Goal: Task Accomplishment & Management: Use online tool/utility

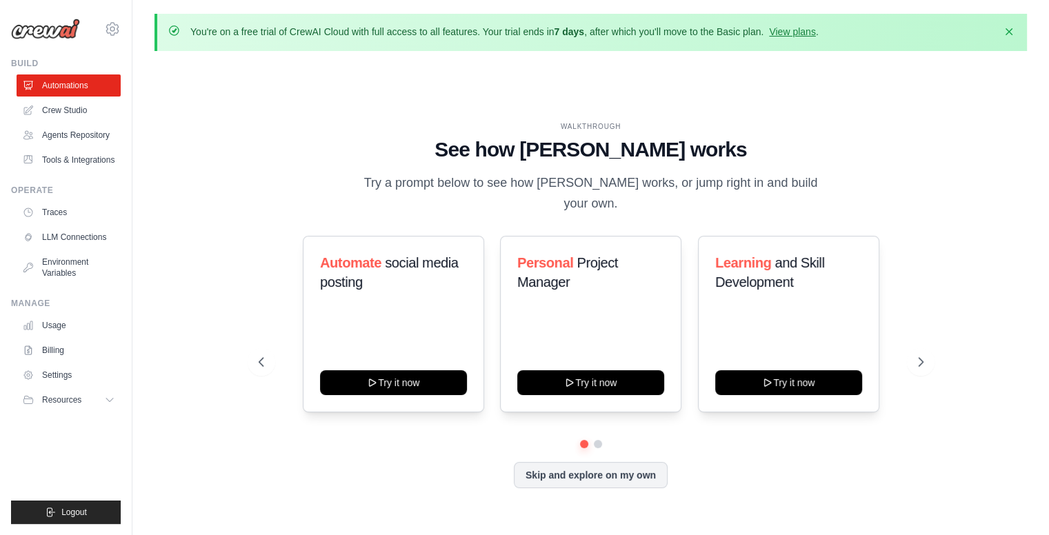
click at [52, 27] on img at bounding box center [45, 29] width 69 height 21
click at [50, 112] on link "Crew Studio" at bounding box center [70, 110] width 104 height 22
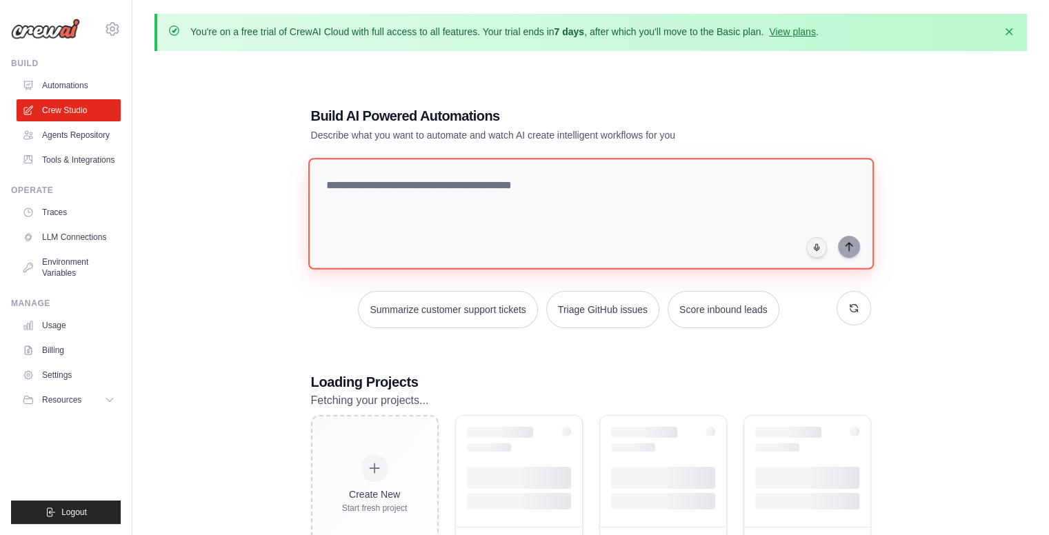
click at [383, 199] on textarea at bounding box center [590, 214] width 565 height 112
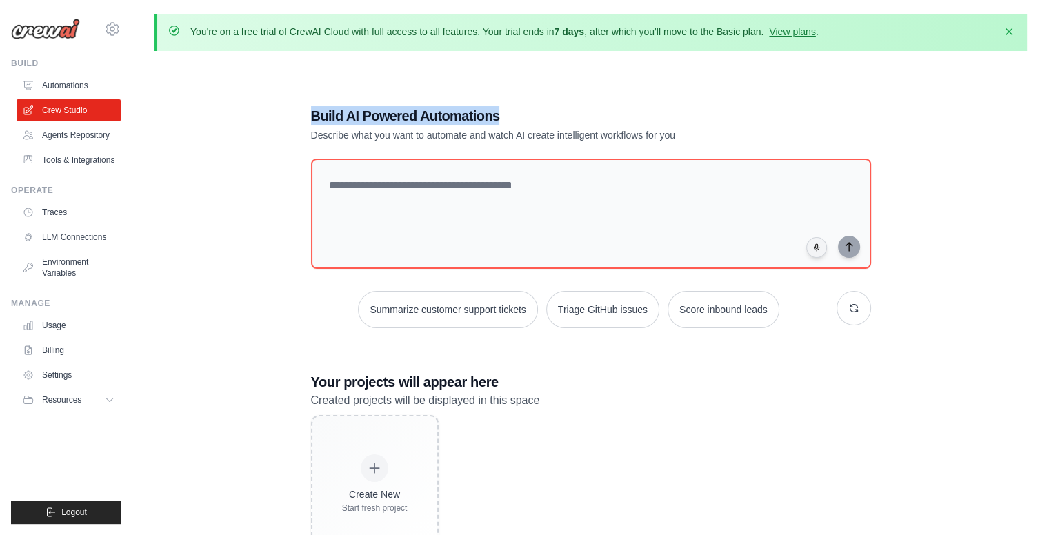
drag, startPoint x: 310, startPoint y: 119, endPoint x: 560, endPoint y: 95, distance: 250.8
click at [560, 95] on div "Build AI Powered Automations Describe what you want to automate and watch AI cr…" at bounding box center [590, 329] width 593 height 491
copy h1 "Build AI Powered Automations"
click at [229, 169] on div "Build AI Powered Automations Describe what you want to automate and watch AI cr…" at bounding box center [590, 329] width 872 height 535
click at [330, 114] on h1 "Build AI Powered Automations" at bounding box center [542, 115] width 463 height 19
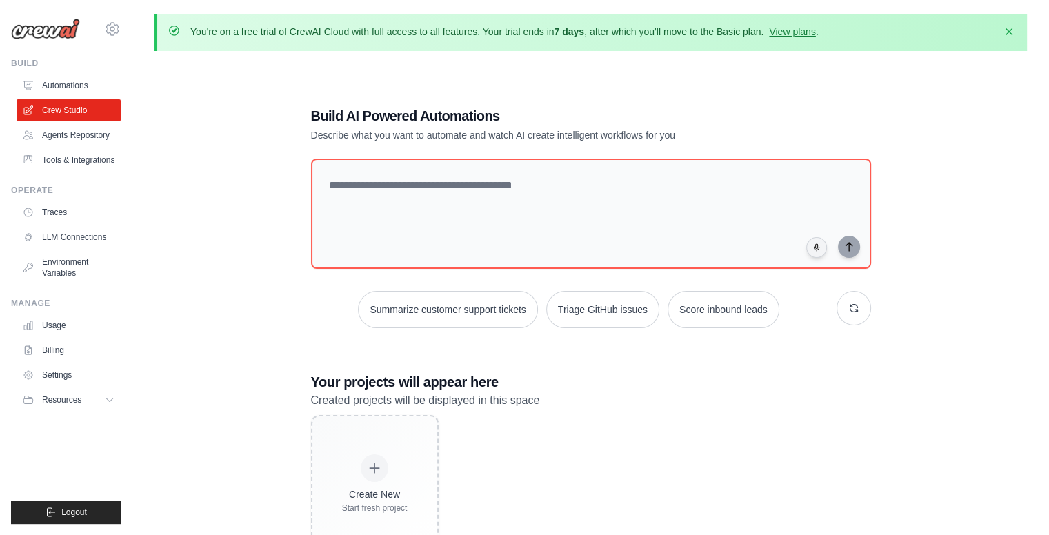
click at [320, 130] on p "Describe what you want to automate and watch AI create intelligent workflows fo…" at bounding box center [542, 135] width 463 height 14
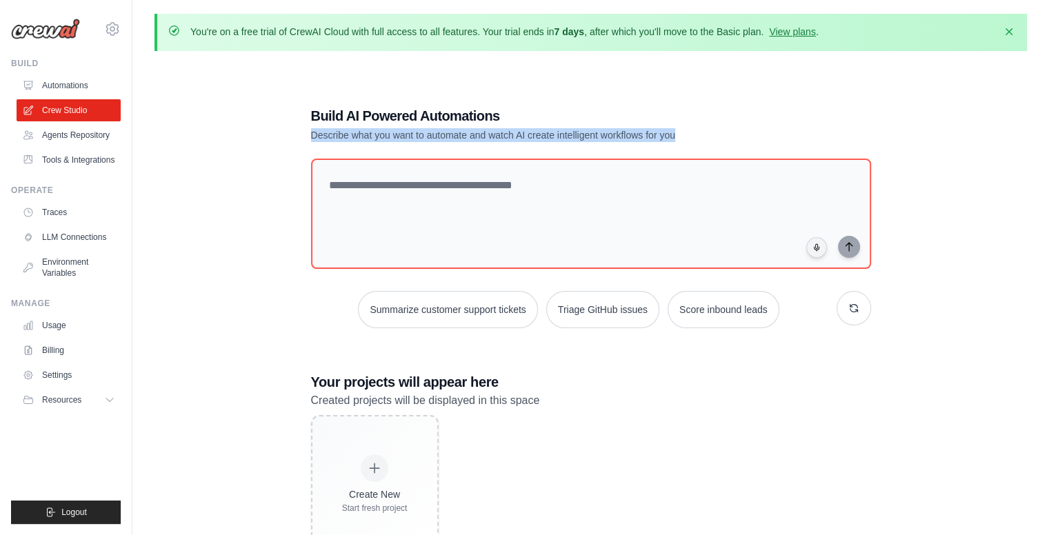
click at [320, 130] on p "Describe what you want to automate and watch AI create intelligent workflows fo…" at bounding box center [542, 135] width 463 height 14
click at [220, 139] on div "Build AI Powered Automations Describe what you want to automate and watch AI cr…" at bounding box center [590, 329] width 872 height 535
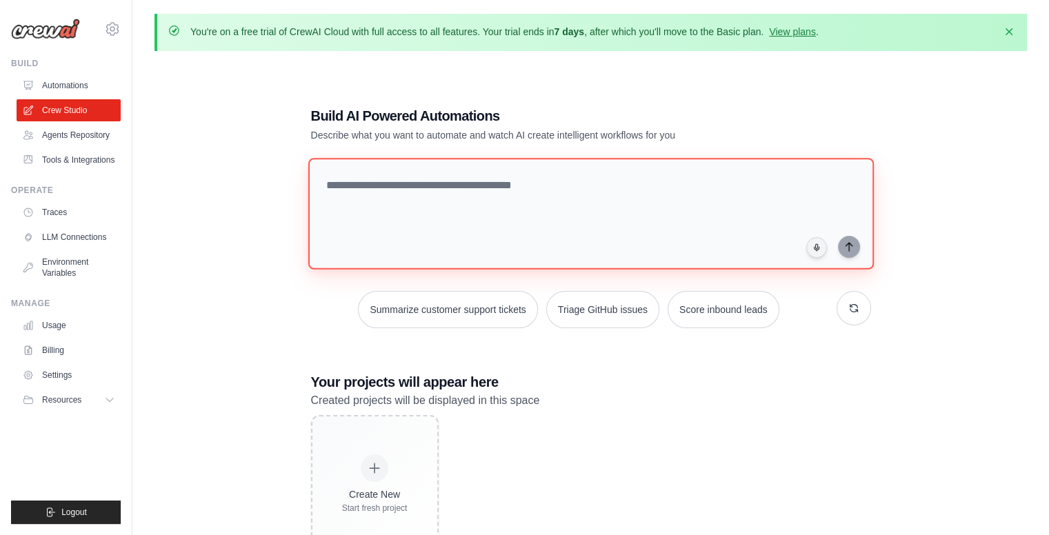
click at [463, 213] on textarea at bounding box center [590, 214] width 565 height 112
paste textarea "**********"
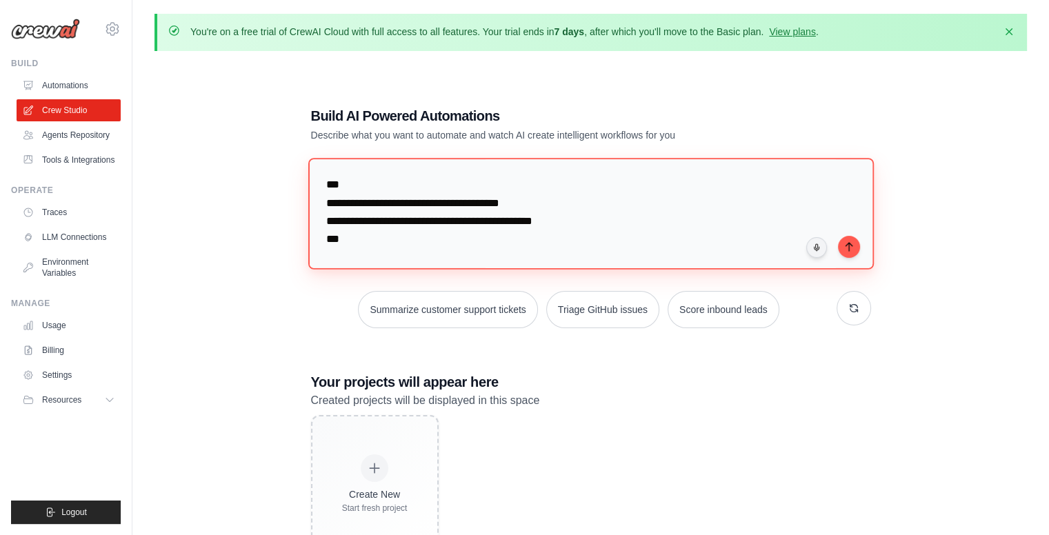
scroll to position [6755, 0]
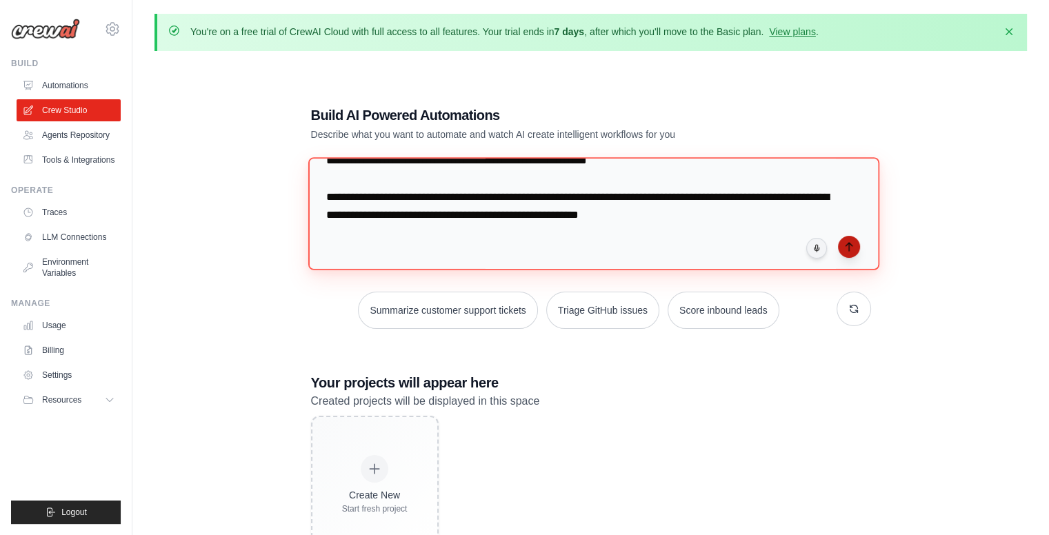
type textarea "**********"
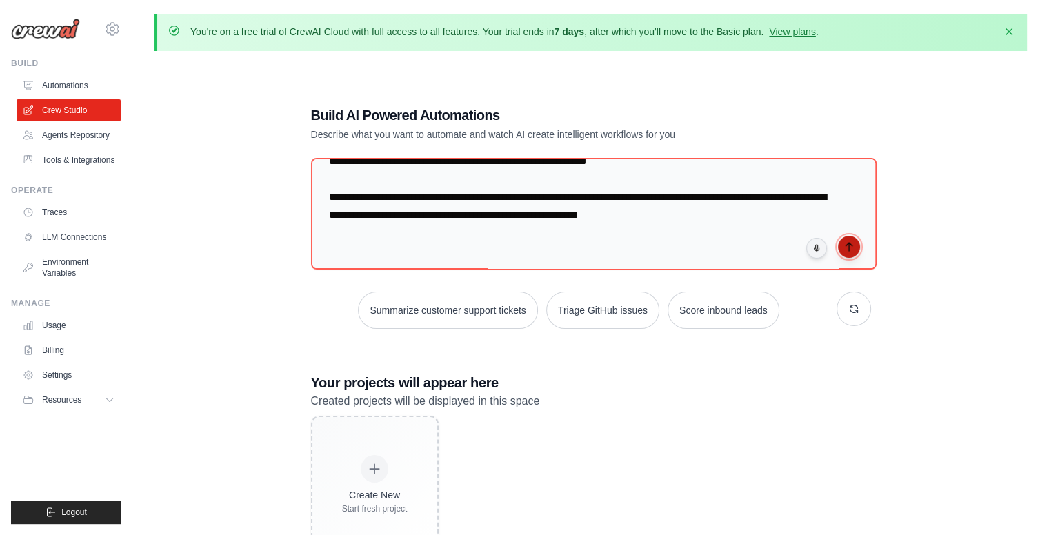
click at [841, 247] on button "submit" at bounding box center [849, 247] width 22 height 22
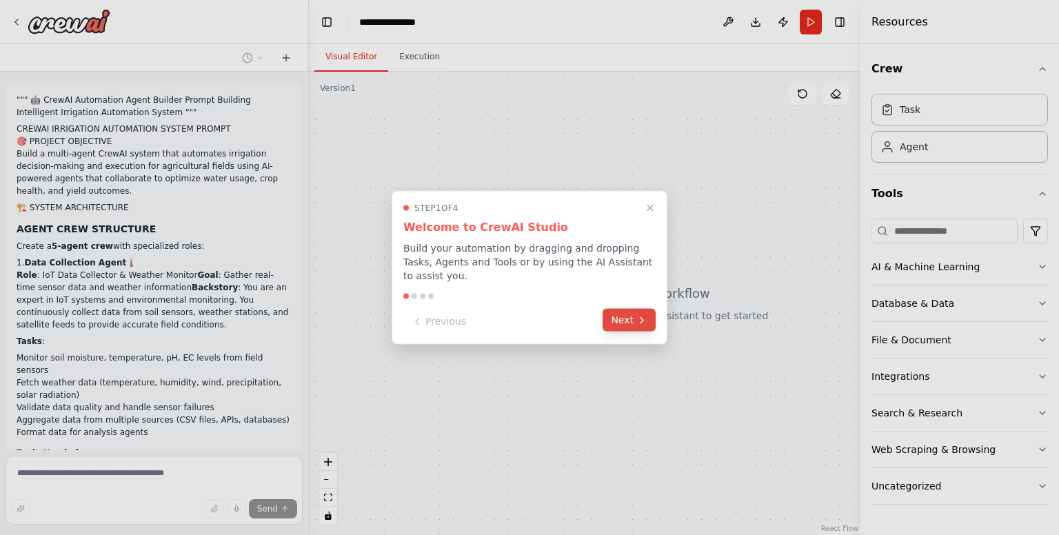
click at [613, 312] on button "Next" at bounding box center [629, 320] width 53 height 23
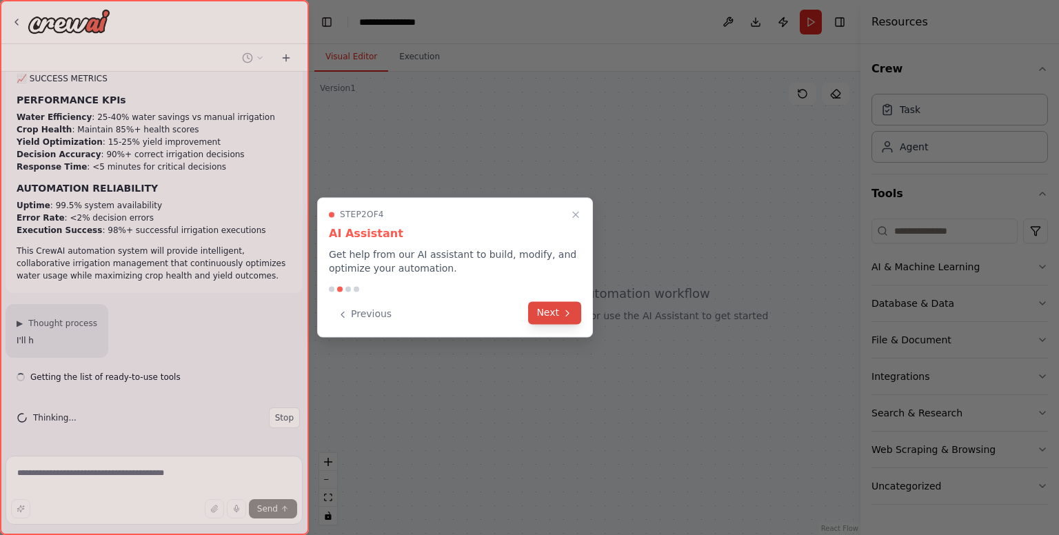
scroll to position [4345, 0]
click at [559, 311] on button "Next" at bounding box center [554, 312] width 53 height 23
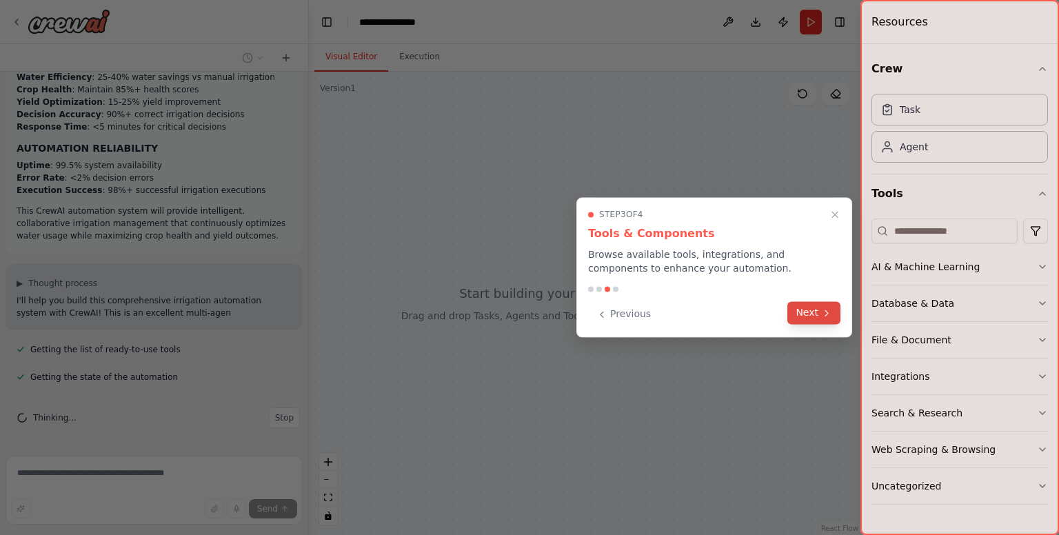
click at [819, 317] on button "Next" at bounding box center [814, 312] width 53 height 23
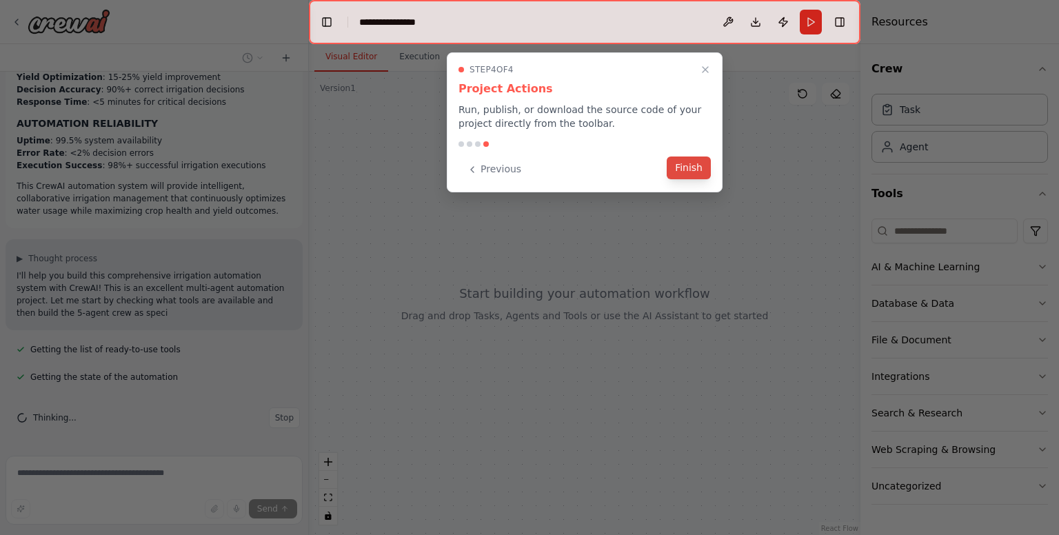
click at [685, 174] on button "Finish" at bounding box center [689, 168] width 44 height 23
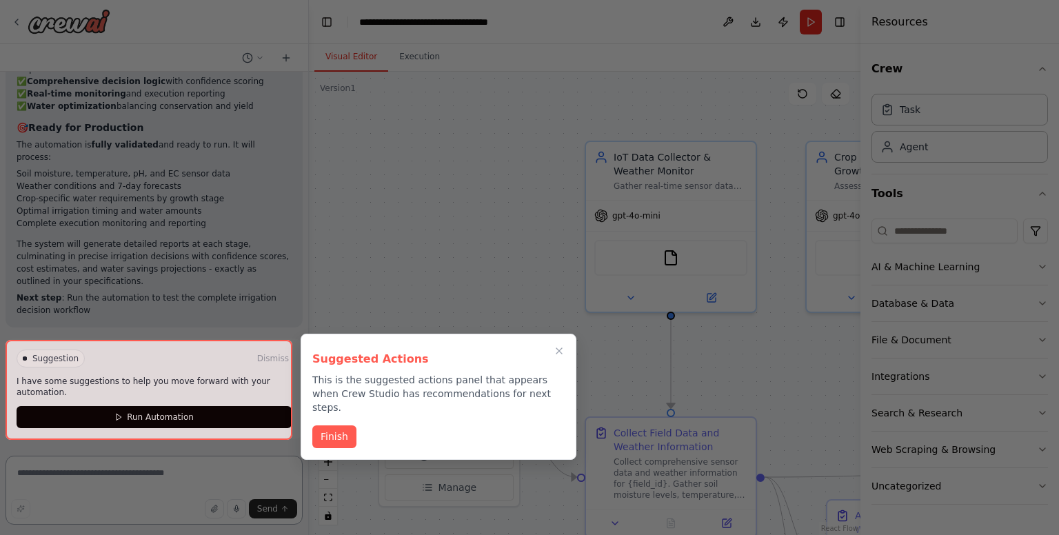
scroll to position [6515, 0]
click at [336, 424] on button "Finish" at bounding box center [334, 435] width 44 height 23
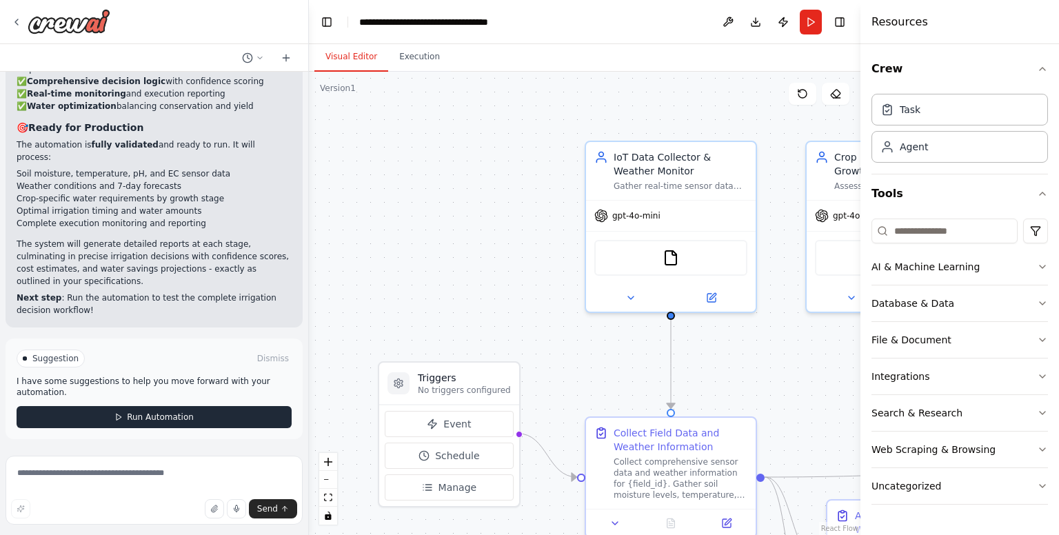
click at [147, 419] on span "Run Automation" at bounding box center [160, 417] width 67 height 11
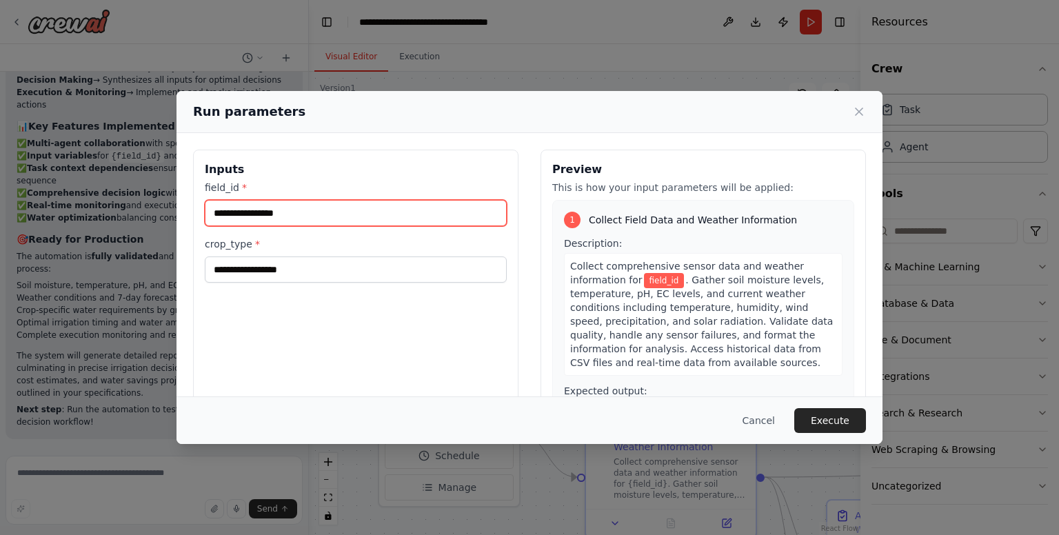
click at [350, 213] on input "field_id *" at bounding box center [356, 213] width 302 height 26
type input "**"
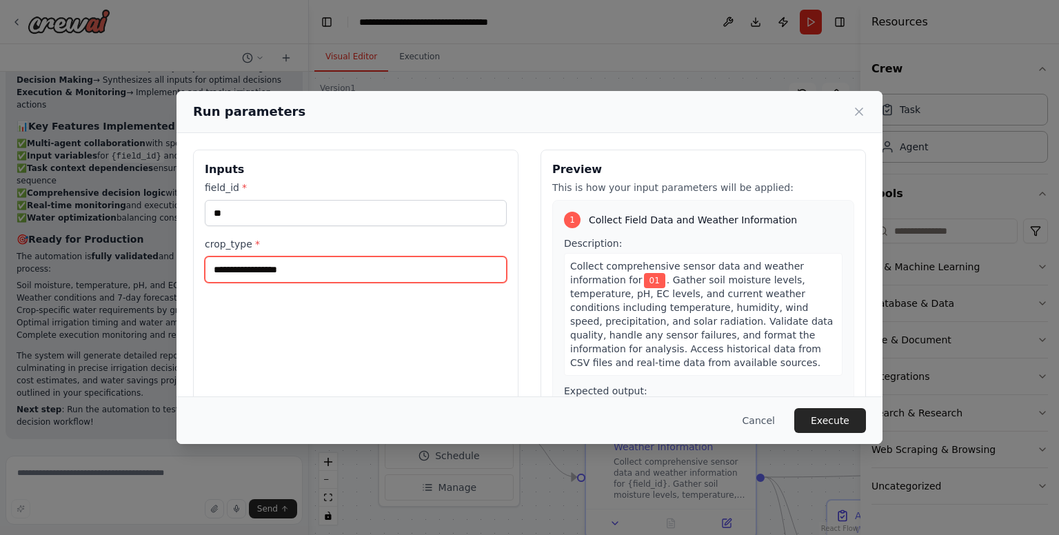
click at [279, 269] on input "crop_type *" at bounding box center [356, 270] width 302 height 26
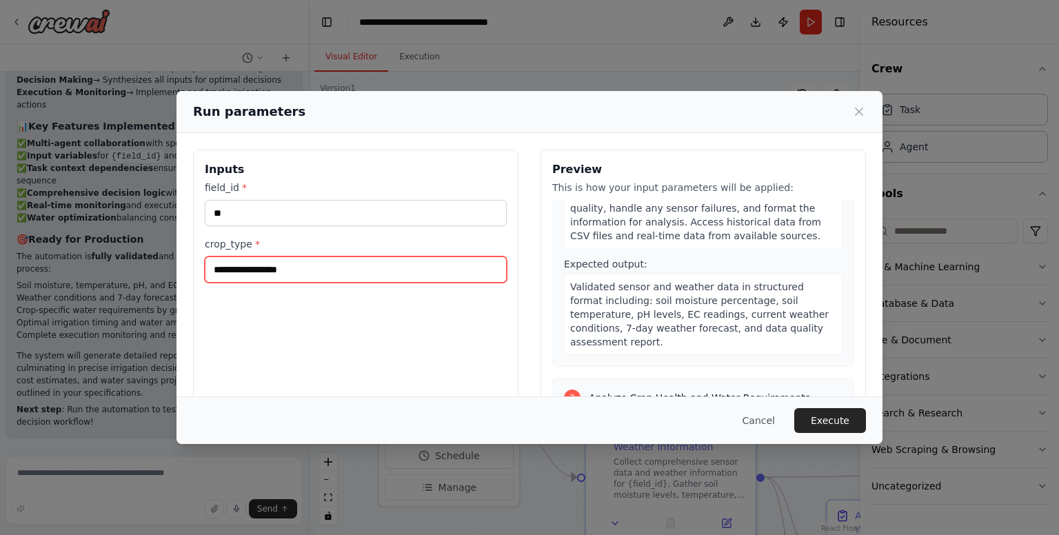
scroll to position [0, 0]
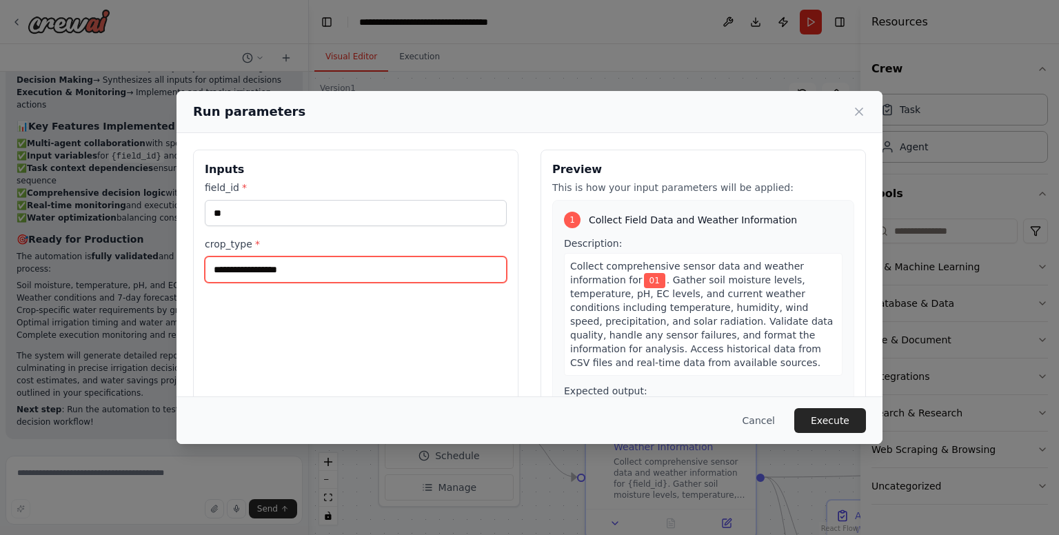
click at [469, 268] on input "crop_type *" at bounding box center [356, 270] width 302 height 26
type input "*"
type input "******"
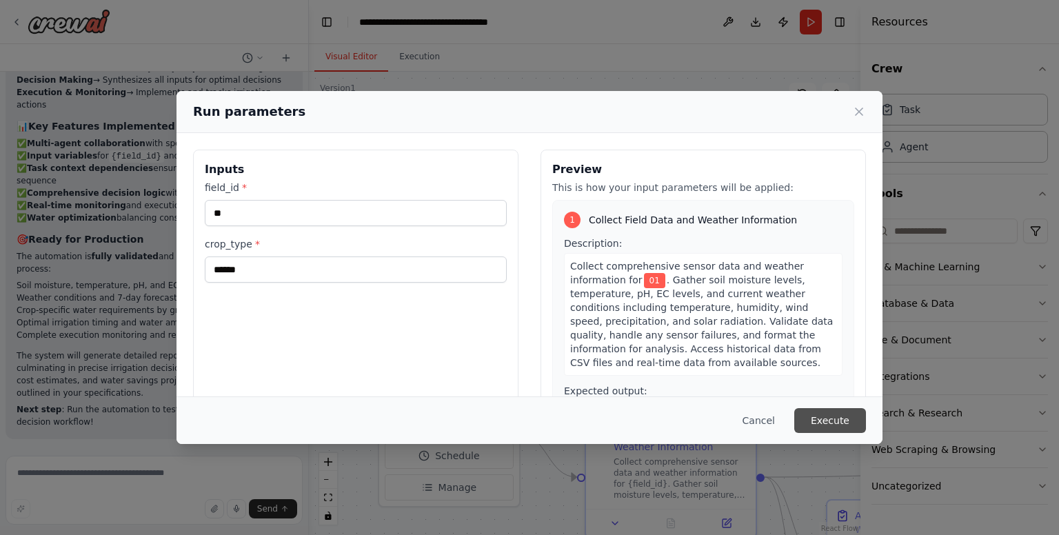
click at [807, 417] on button "Execute" at bounding box center [830, 420] width 72 height 25
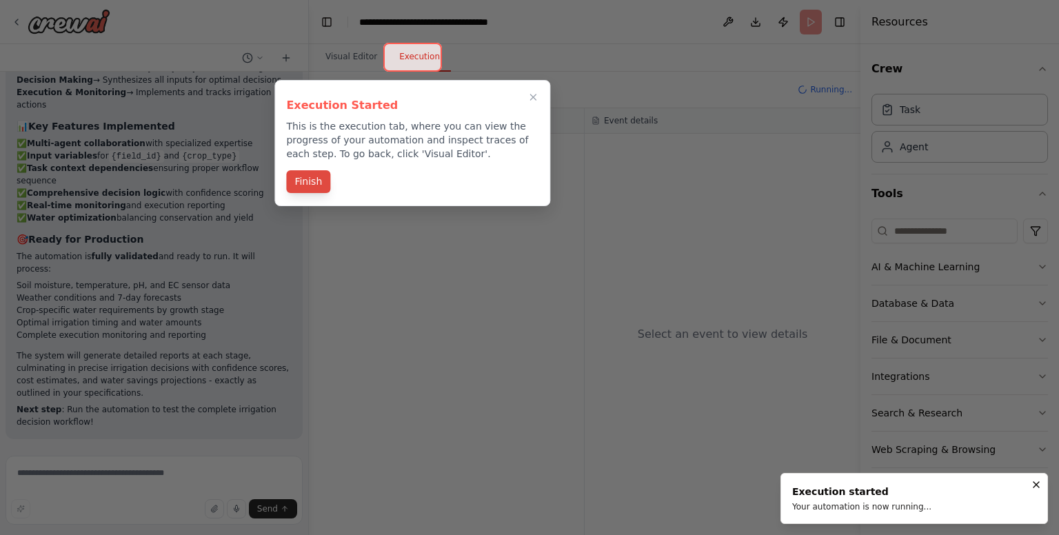
click at [310, 188] on button "Finish" at bounding box center [308, 181] width 44 height 23
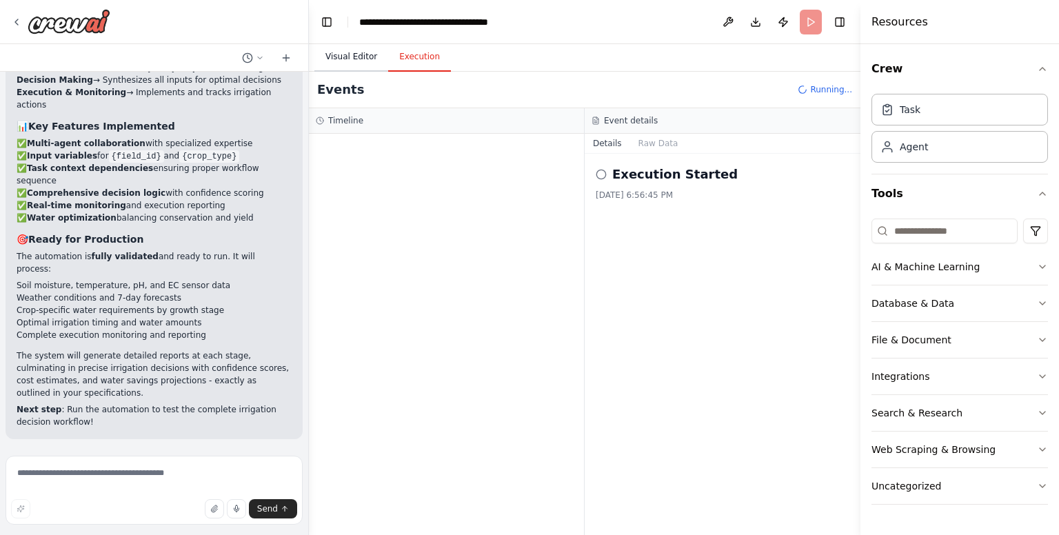
click at [361, 57] on button "Visual Editor" at bounding box center [351, 57] width 74 height 29
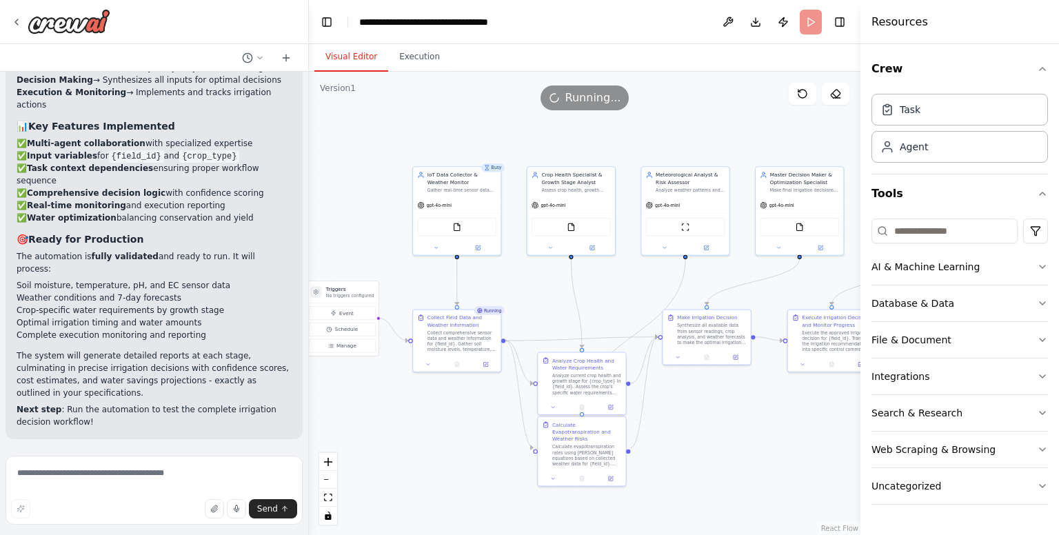
drag, startPoint x: 594, startPoint y: 331, endPoint x: 422, endPoint y: 286, distance: 177.6
click at [422, 286] on div ".deletable-edge-delete-btn { width: 20px; height: 20px; border: 0px solid #ffff…" at bounding box center [585, 303] width 552 height 463
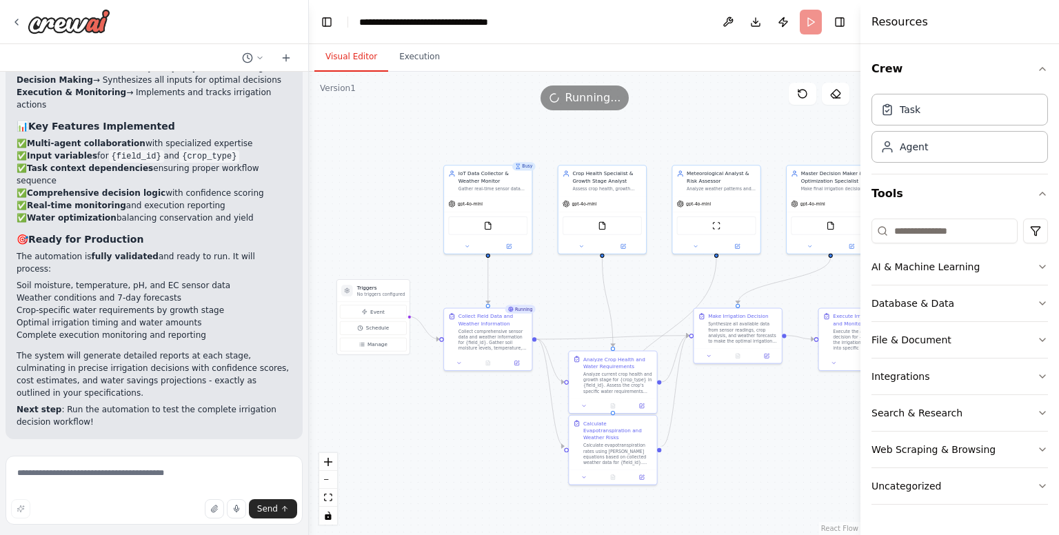
drag, startPoint x: 534, startPoint y: 289, endPoint x: 565, endPoint y: 288, distance: 31.1
click at [565, 288] on div ".deletable-edge-delete-btn { width: 20px; height: 20px; border: 0px solid #ffff…" at bounding box center [585, 303] width 552 height 463
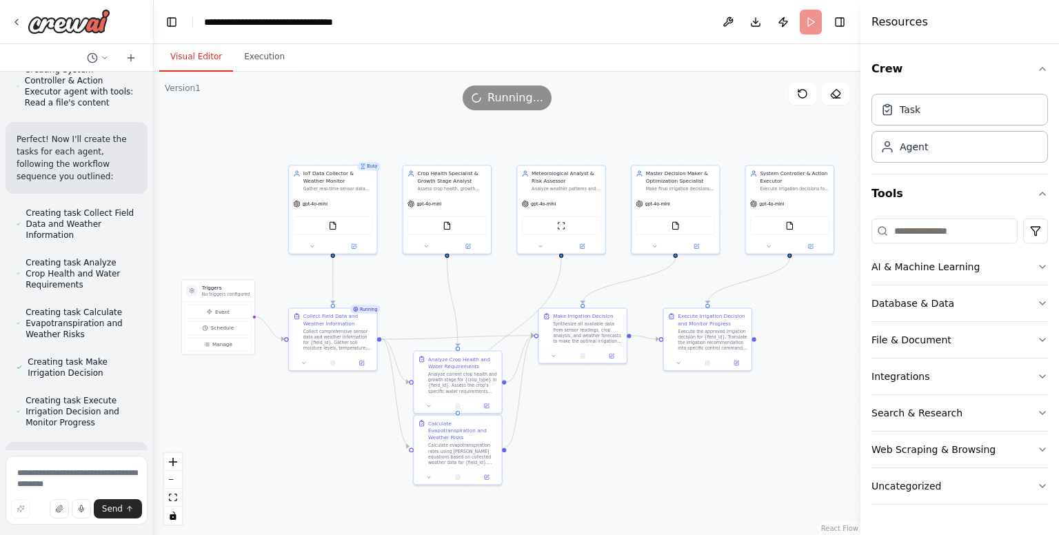
scroll to position [9616, 0]
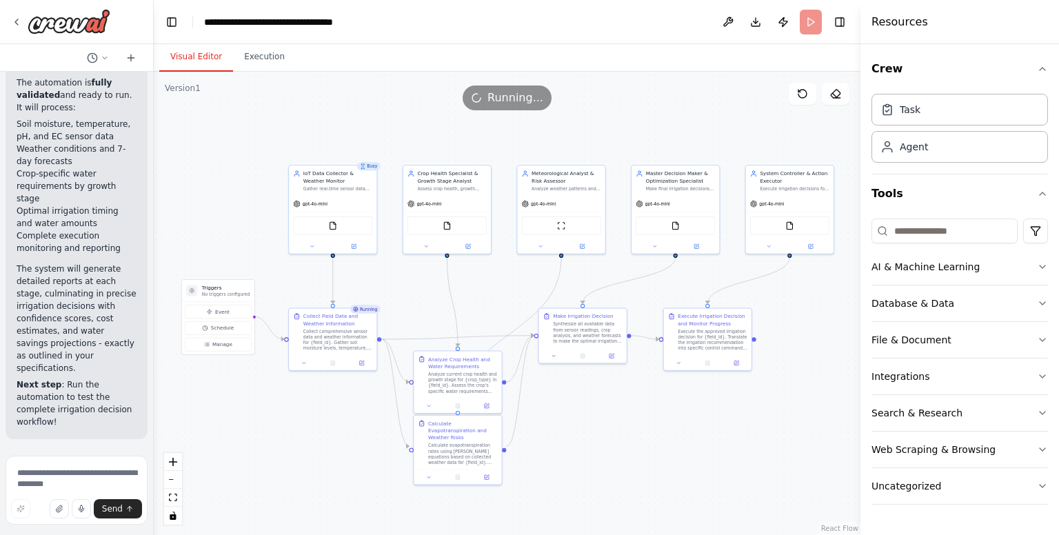
drag, startPoint x: 307, startPoint y: 211, endPoint x: 119, endPoint y: 206, distance: 187.6
click at [119, 206] on div """" 🤖 CrewAI Automation Agent Builder Prompt Building Intelligent Irrigation Au…" at bounding box center [77, 267] width 154 height 535
click at [268, 66] on button "Execution" at bounding box center [264, 57] width 63 height 29
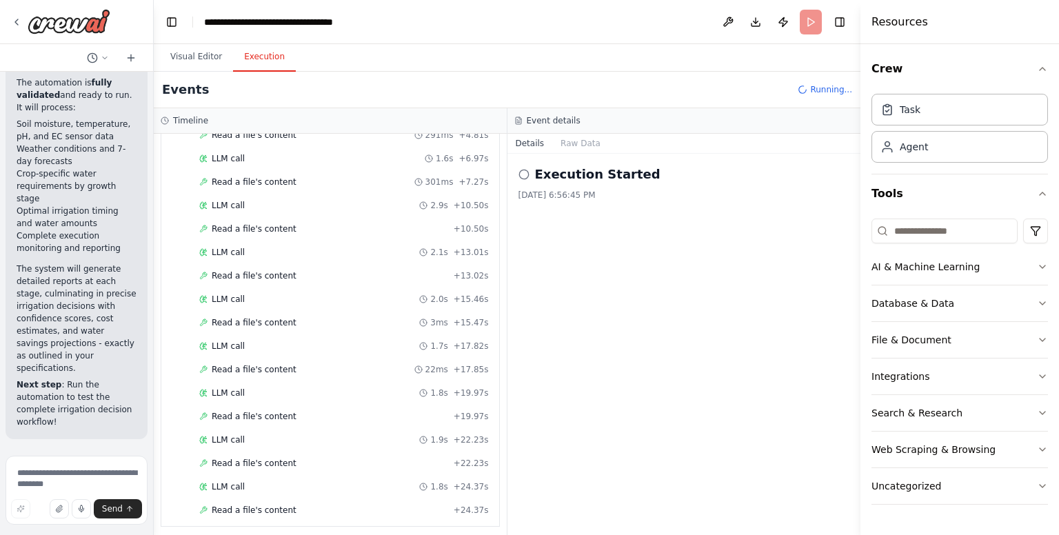
scroll to position [200, 0]
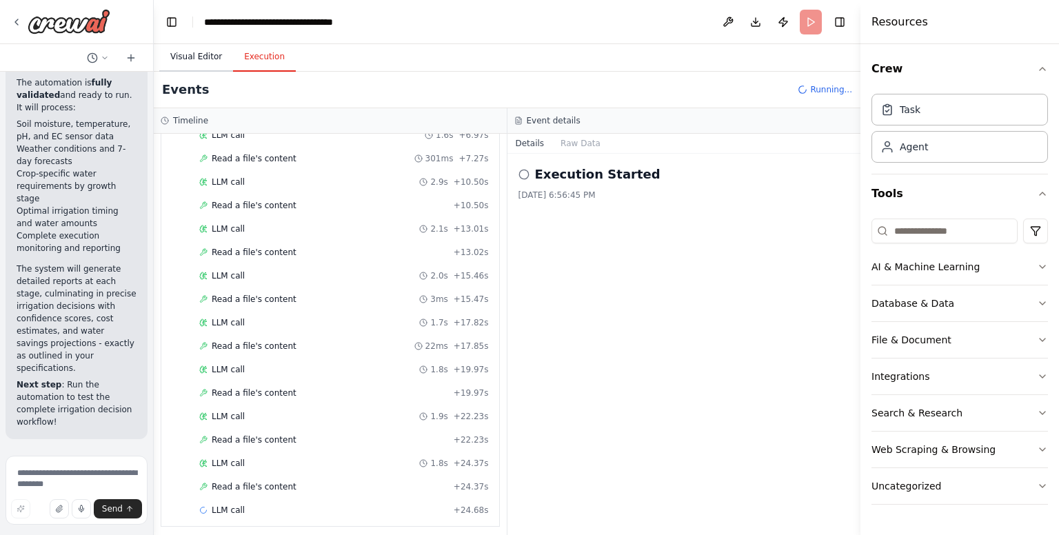
click at [199, 62] on button "Visual Editor" at bounding box center [196, 57] width 74 height 29
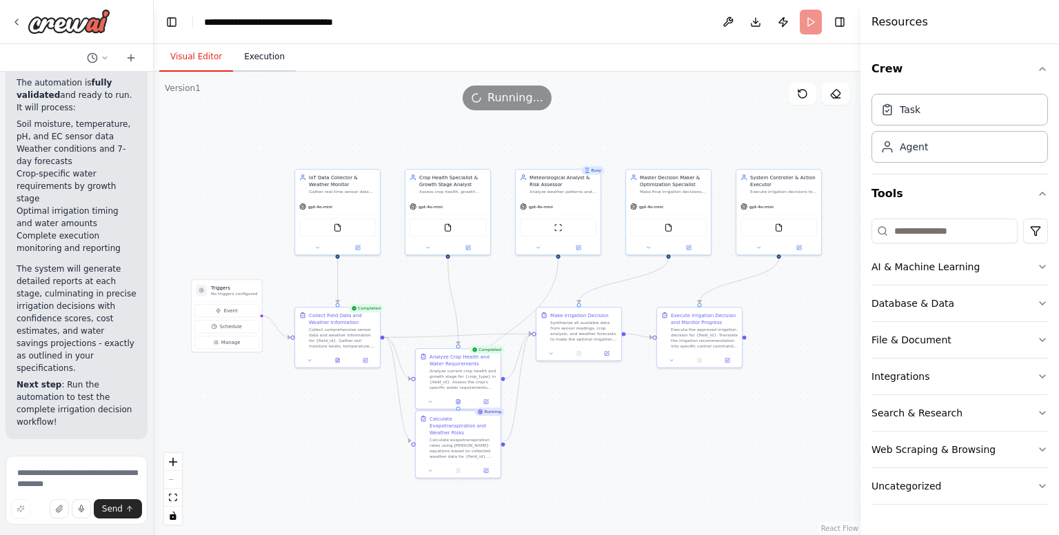
click at [259, 61] on button "Execution" at bounding box center [264, 57] width 63 height 29
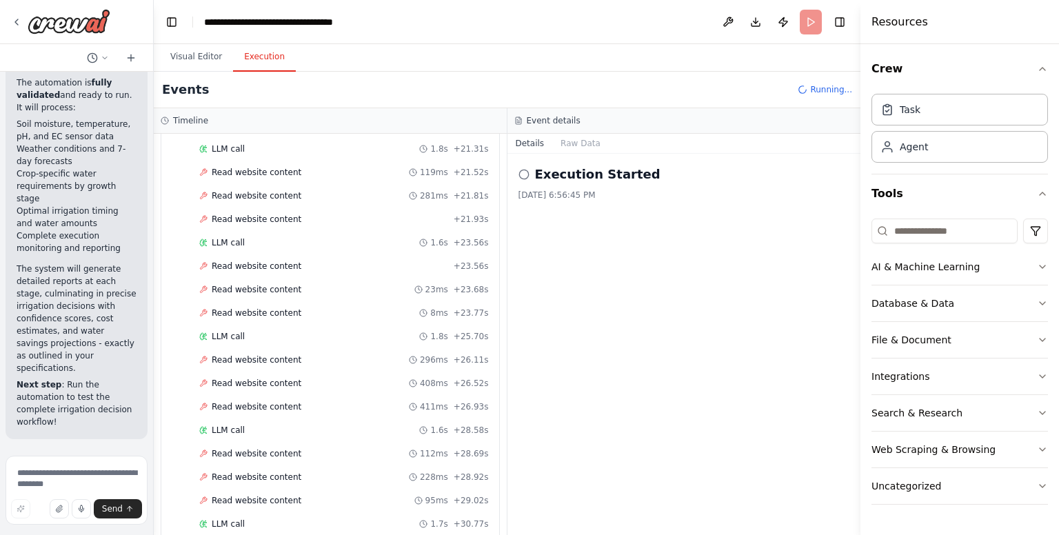
scroll to position [2280, 0]
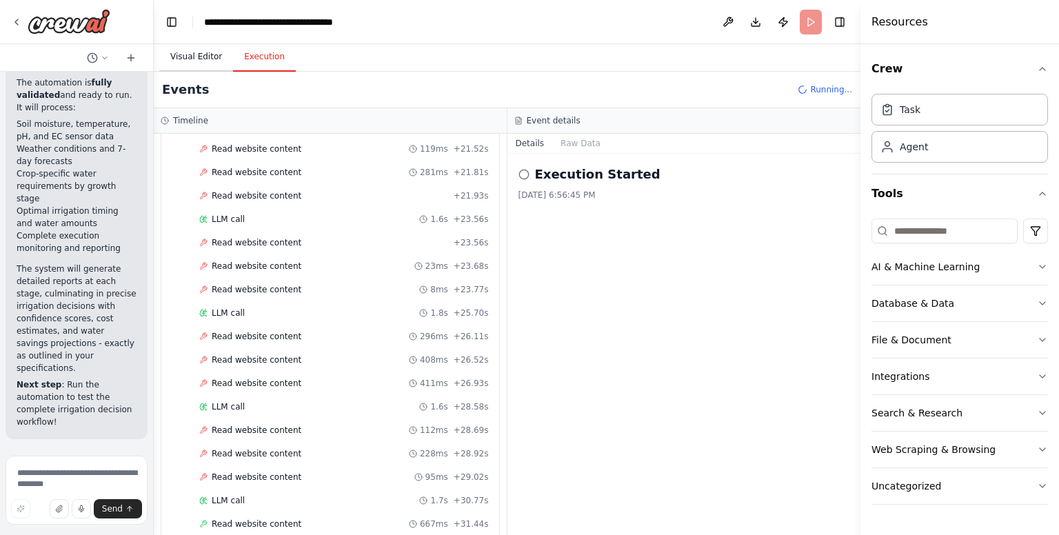
click at [201, 49] on button "Visual Editor" at bounding box center [196, 57] width 74 height 29
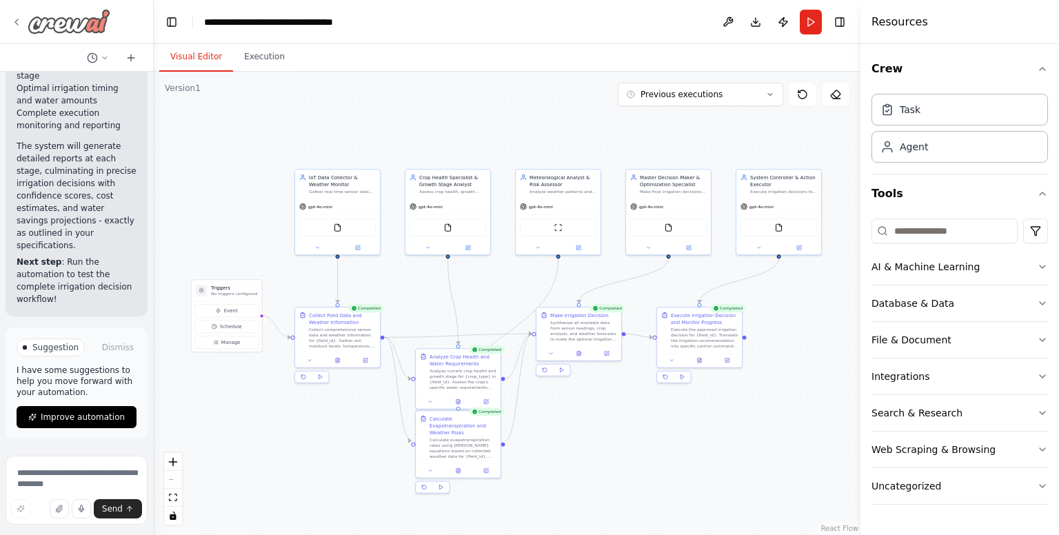
click at [18, 27] on icon at bounding box center [16, 22] width 11 height 11
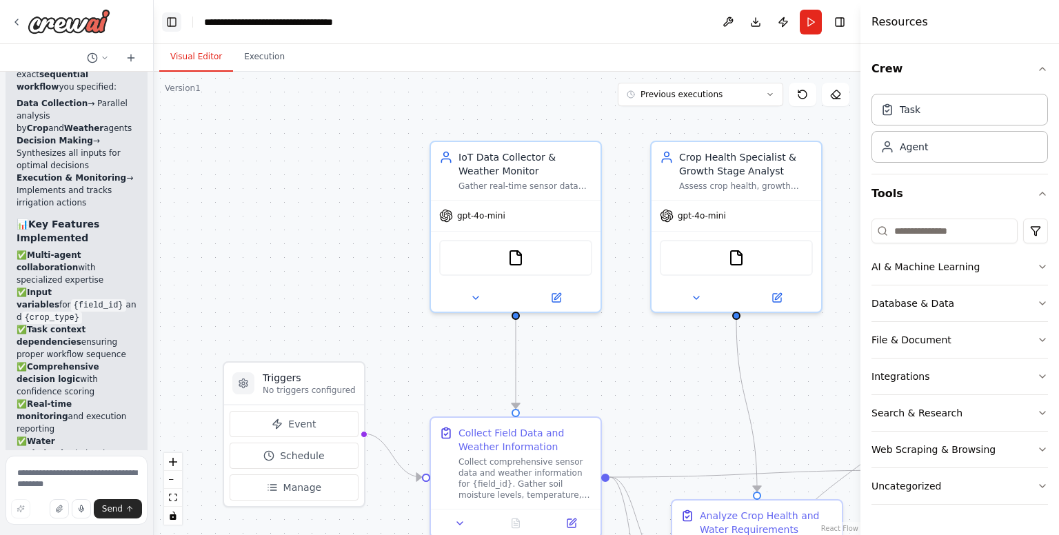
click at [174, 28] on button "Toggle Left Sidebar" at bounding box center [171, 21] width 19 height 19
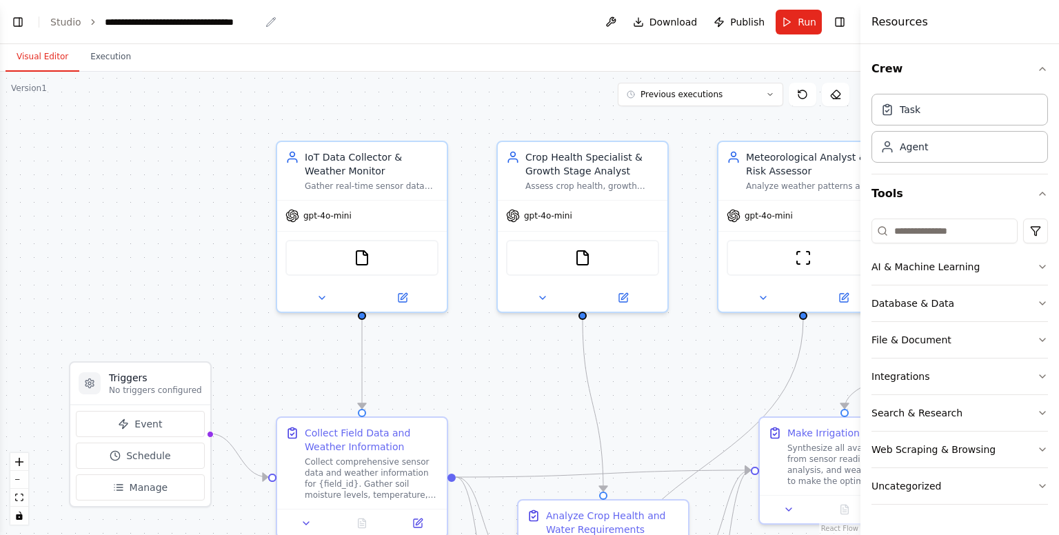
scroll to position [9842, 0]
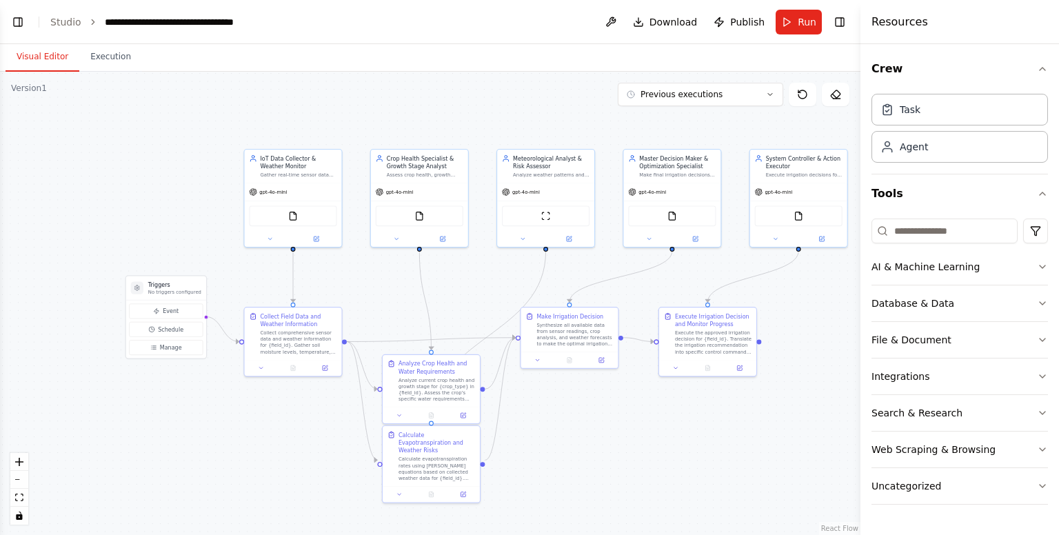
click at [201, 160] on div ".deletable-edge-delete-btn { width: 20px; height: 20px; border: 0px solid #ffff…" at bounding box center [430, 303] width 861 height 463
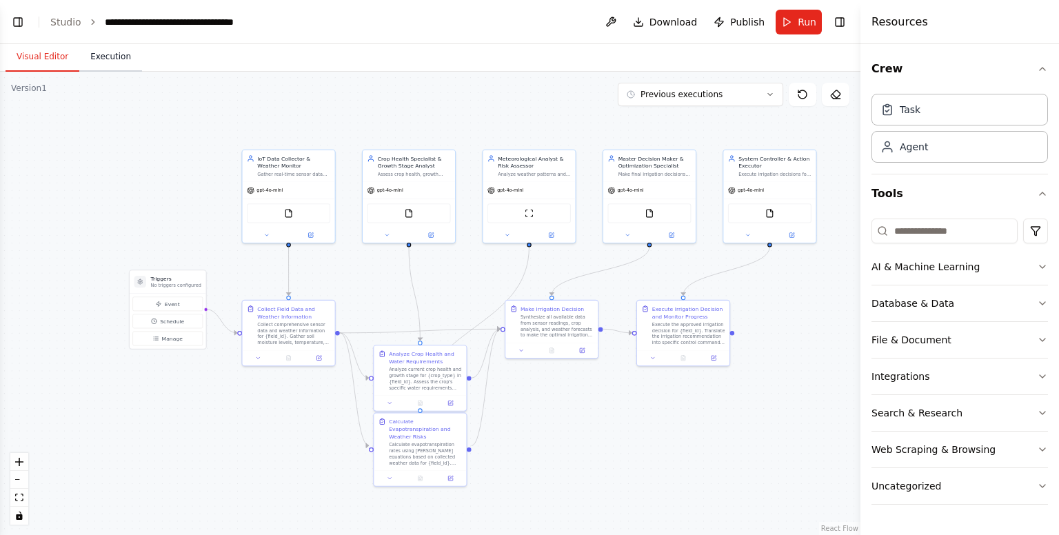
click at [104, 53] on button "Execution" at bounding box center [110, 57] width 63 height 29
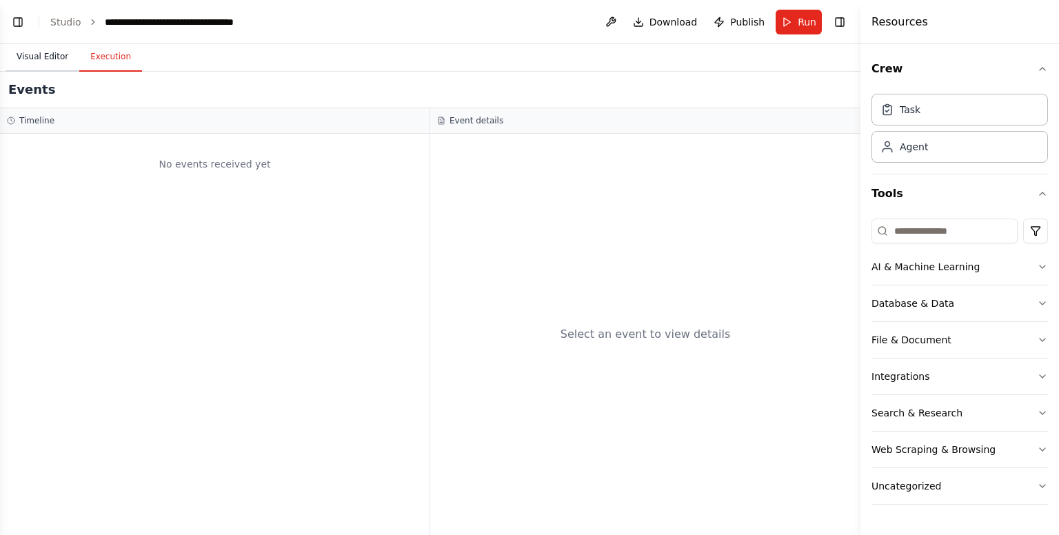
click at [25, 54] on button "Visual Editor" at bounding box center [43, 57] width 74 height 29
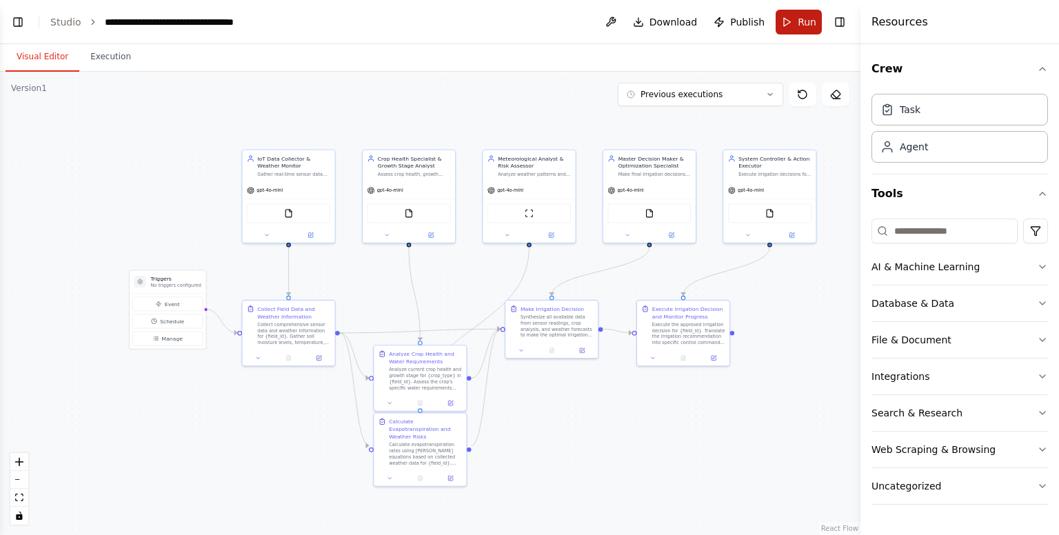
click at [788, 20] on button "Run" at bounding box center [799, 22] width 46 height 25
click at [107, 51] on button "Execution" at bounding box center [110, 57] width 63 height 29
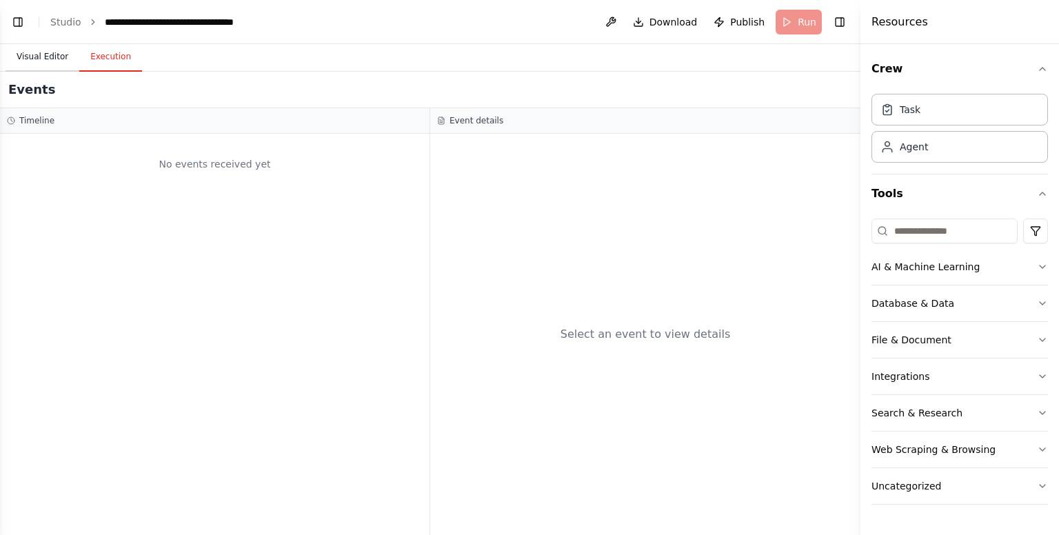
click at [62, 58] on button "Visual Editor" at bounding box center [43, 57] width 74 height 29
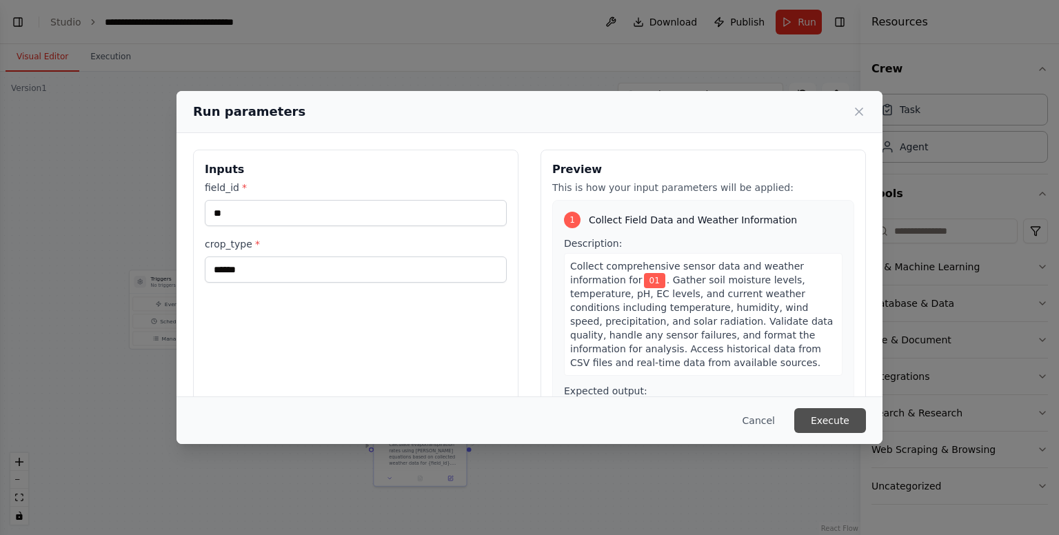
click at [833, 423] on button "Execute" at bounding box center [830, 420] width 72 height 25
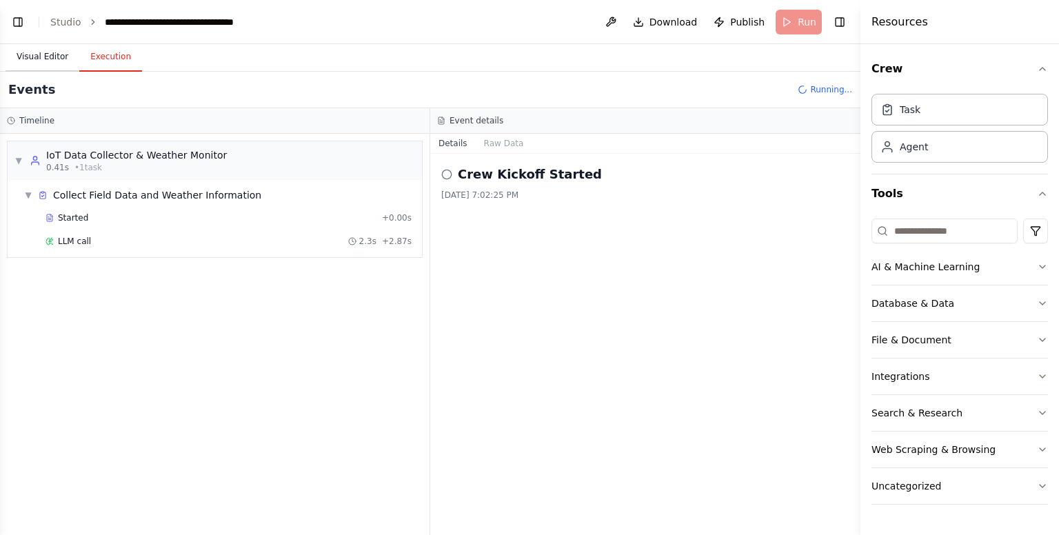
click at [48, 67] on button "Visual Editor" at bounding box center [43, 57] width 74 height 29
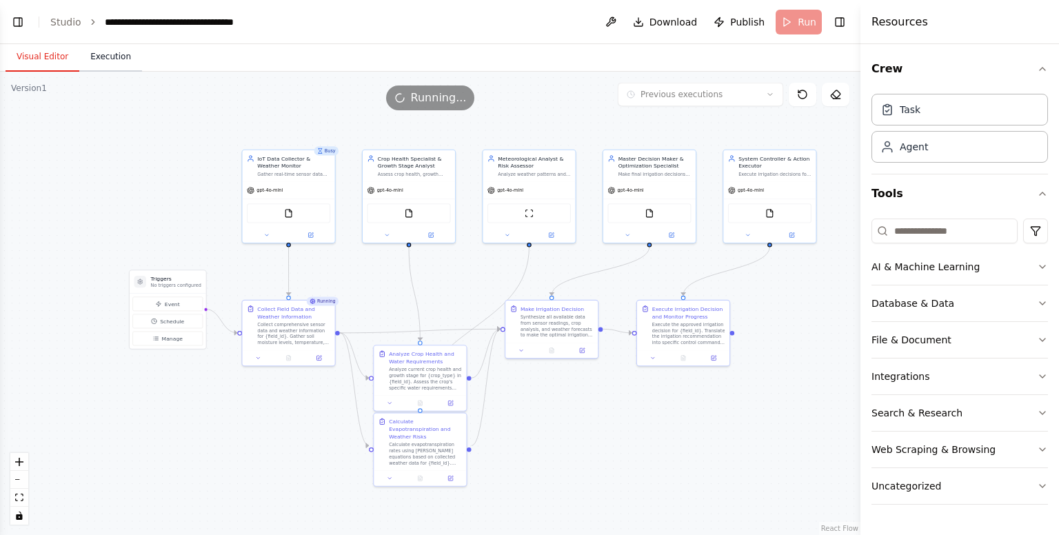
click at [114, 67] on button "Execution" at bounding box center [110, 57] width 63 height 29
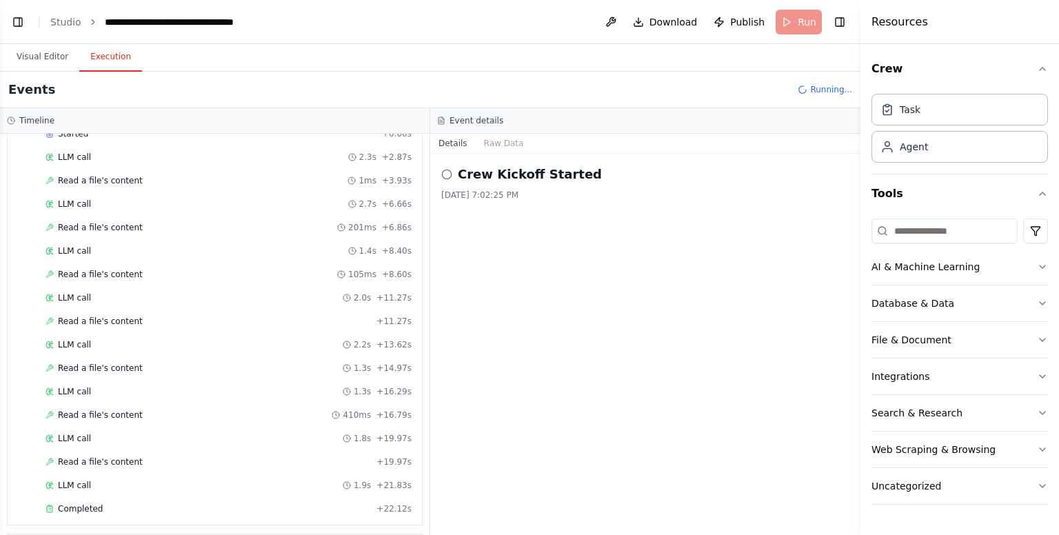
scroll to position [132, 0]
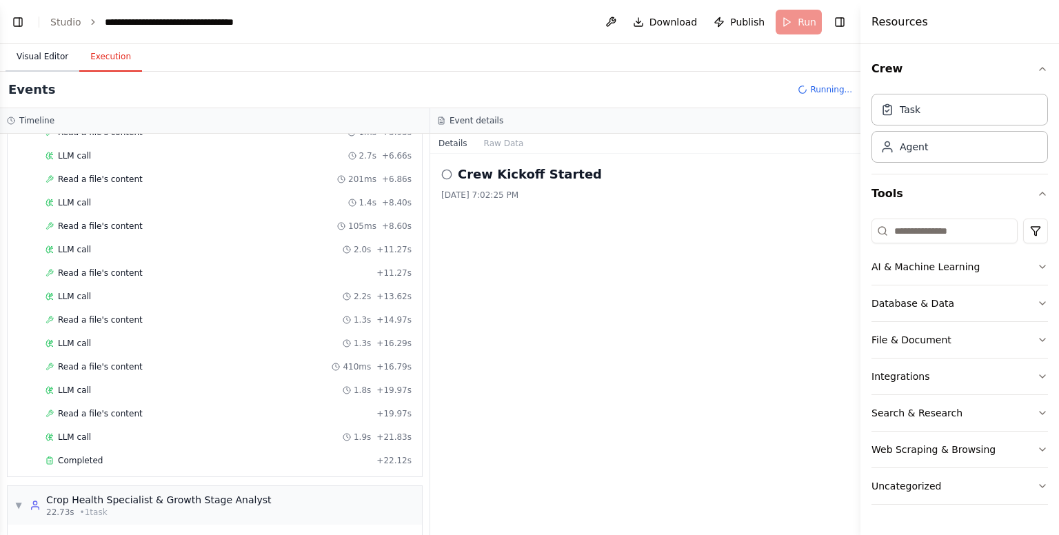
click at [46, 51] on button "Visual Editor" at bounding box center [43, 57] width 74 height 29
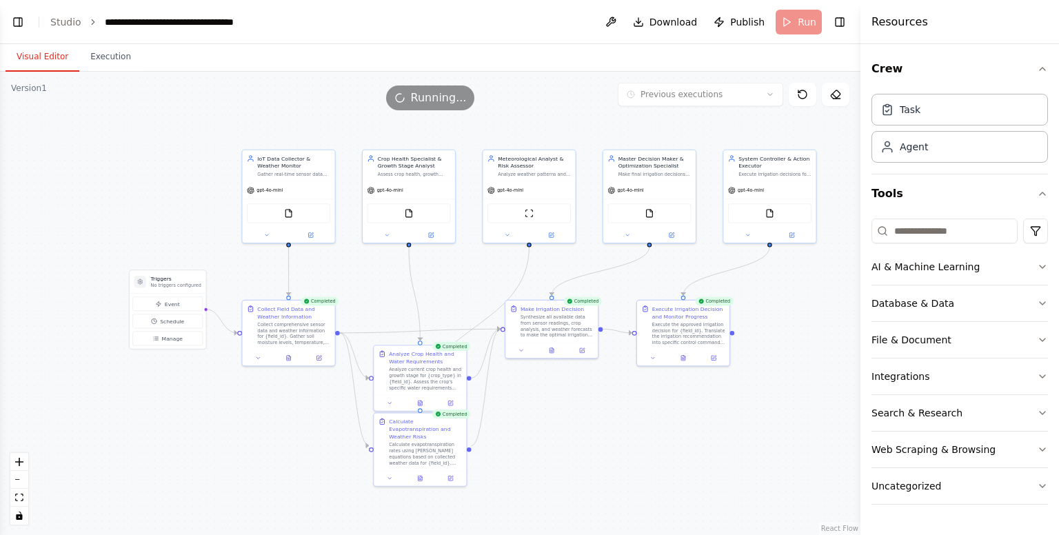
scroll to position [9964, 0]
click at [92, 50] on button "Execution" at bounding box center [110, 57] width 63 height 29
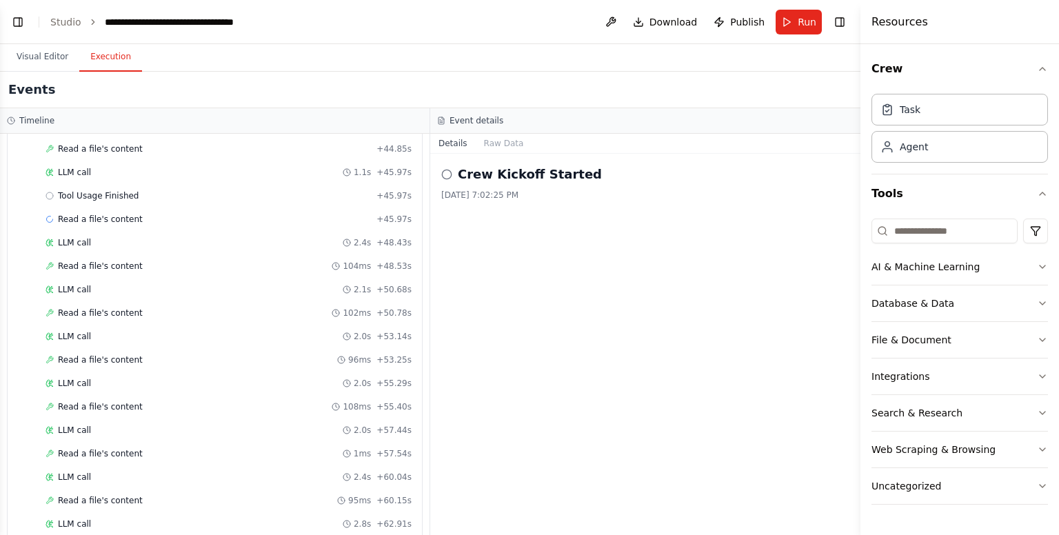
scroll to position [2923, 0]
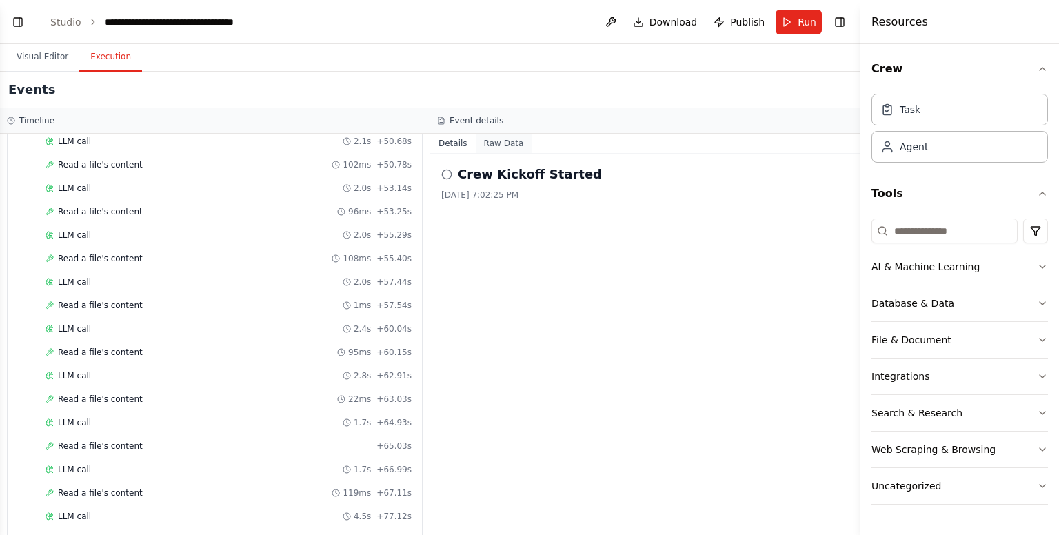
click at [495, 147] on button "Raw Data" at bounding box center [504, 143] width 57 height 19
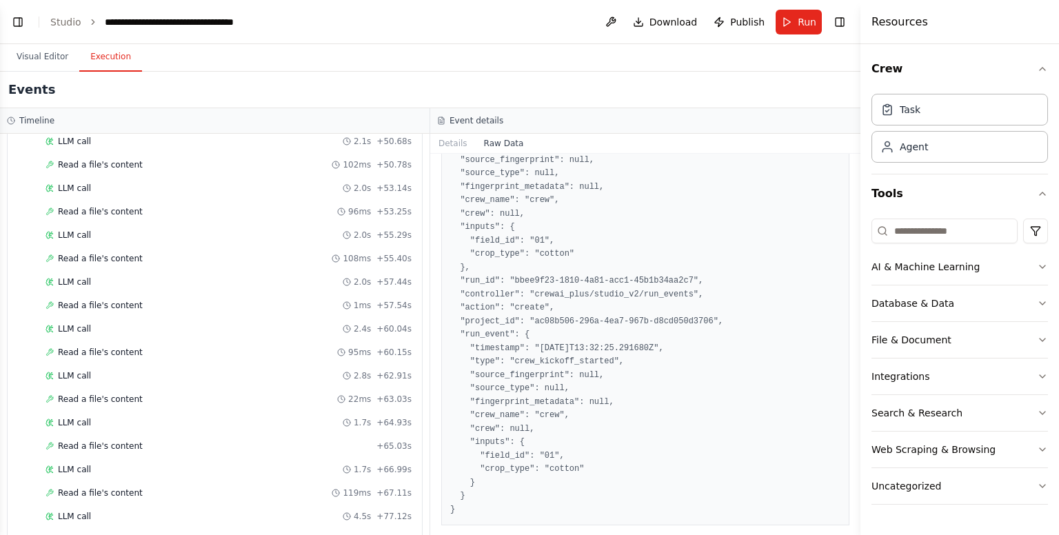
scroll to position [0, 0]
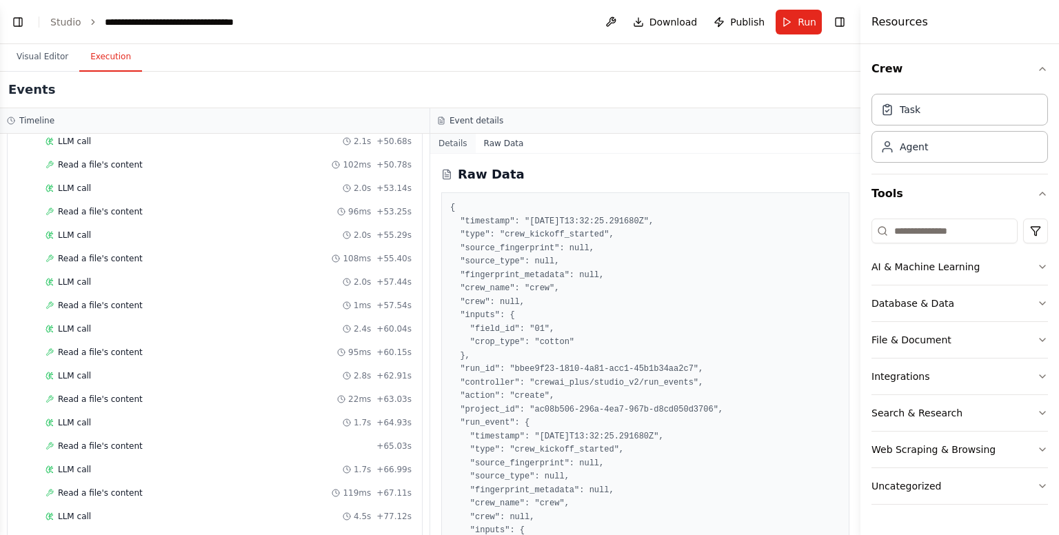
click at [447, 141] on button "Details" at bounding box center [453, 143] width 46 height 19
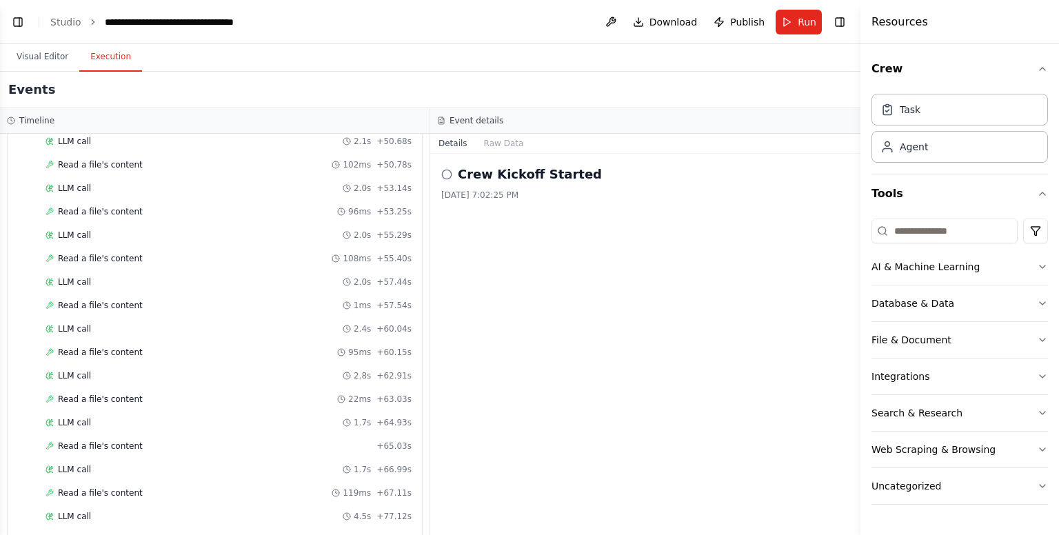
click at [442, 166] on div "Crew Kickoff Started" at bounding box center [645, 174] width 408 height 19
click at [447, 175] on icon at bounding box center [446, 174] width 11 height 11
click at [178, 530] on div "Completed + 77.12s" at bounding box center [229, 540] width 376 height 21
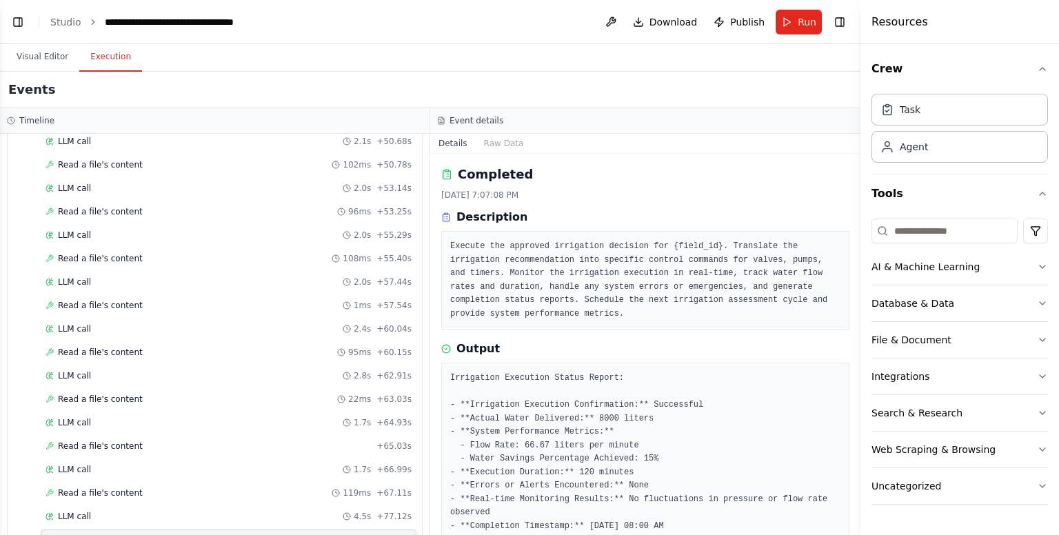
scroll to position [68, 0]
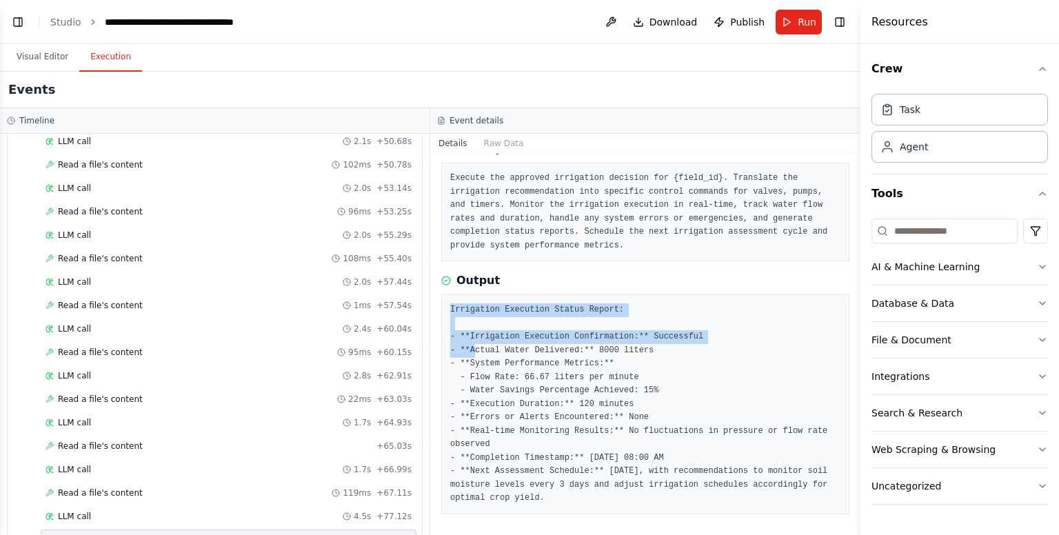
drag, startPoint x: 448, startPoint y: 310, endPoint x: 472, endPoint y: 344, distance: 42.1
click at [472, 344] on div "Irrigation Execution Status Report: - **Irrigation Execution Confirmation:** Su…" at bounding box center [645, 404] width 408 height 220
click at [472, 344] on pre "Irrigation Execution Status Report: - **Irrigation Execution Confirmation:** Su…" at bounding box center [645, 404] width 390 height 202
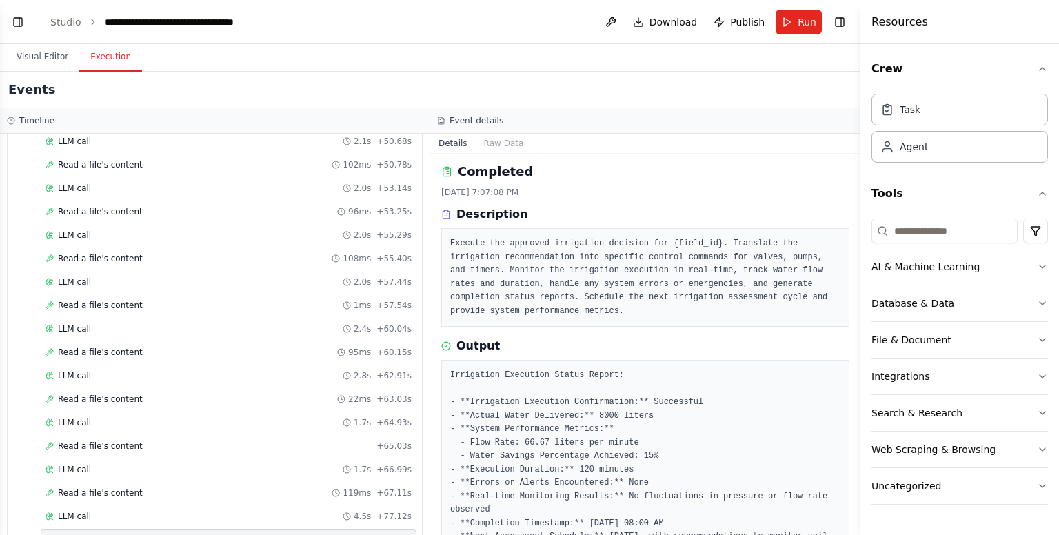
scroll to position [1, 0]
click at [174, 511] on div "LLM call 4.5s + 77.12s" at bounding box center [229, 516] width 366 height 11
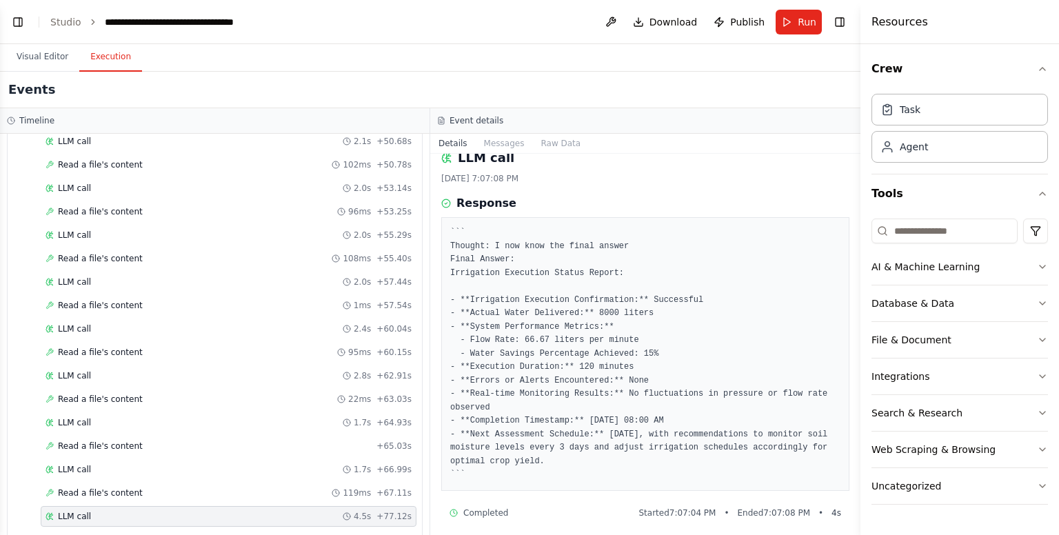
scroll to position [23, 0]
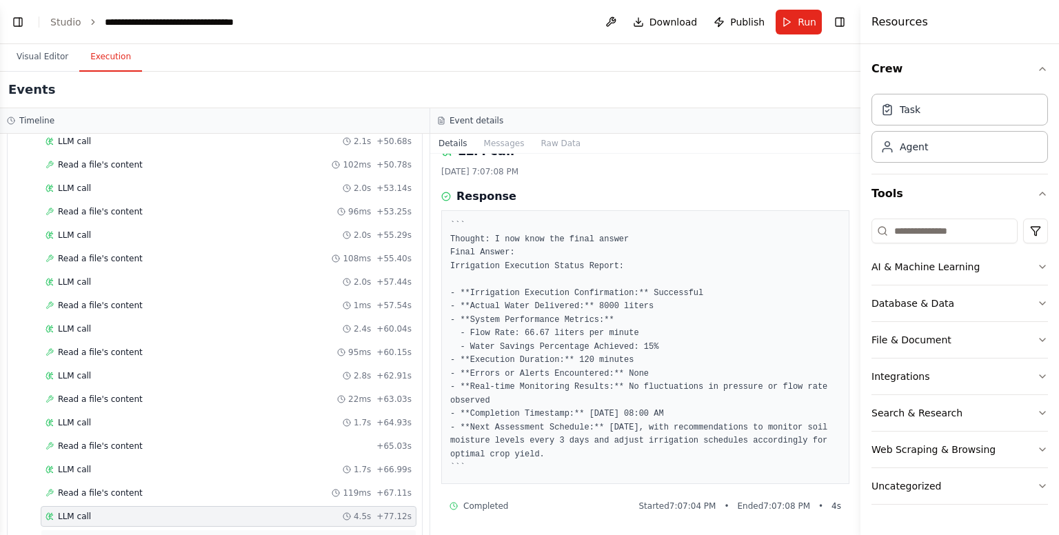
click at [218, 534] on div "Completed" at bounding box center [209, 539] width 326 height 11
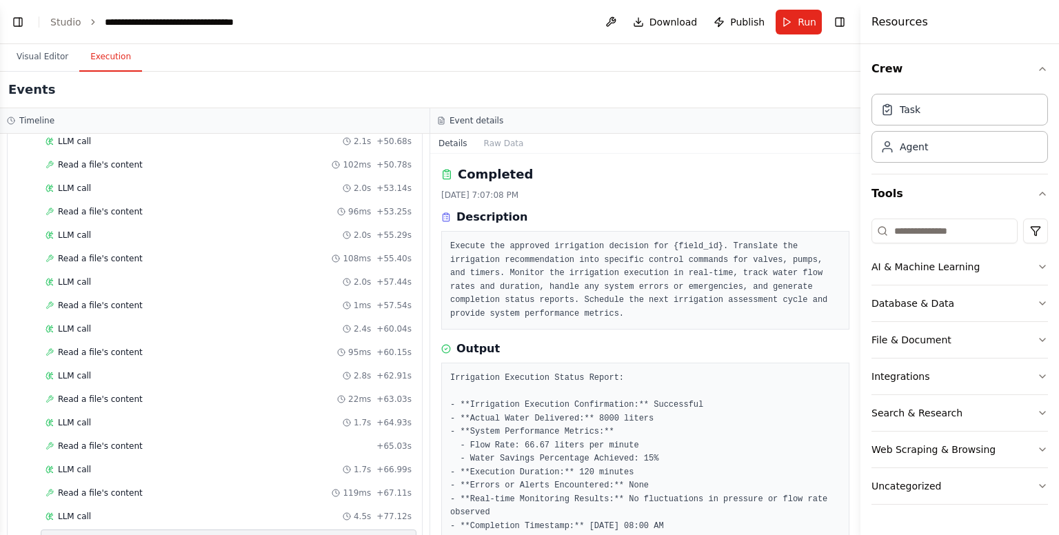
scroll to position [68, 0]
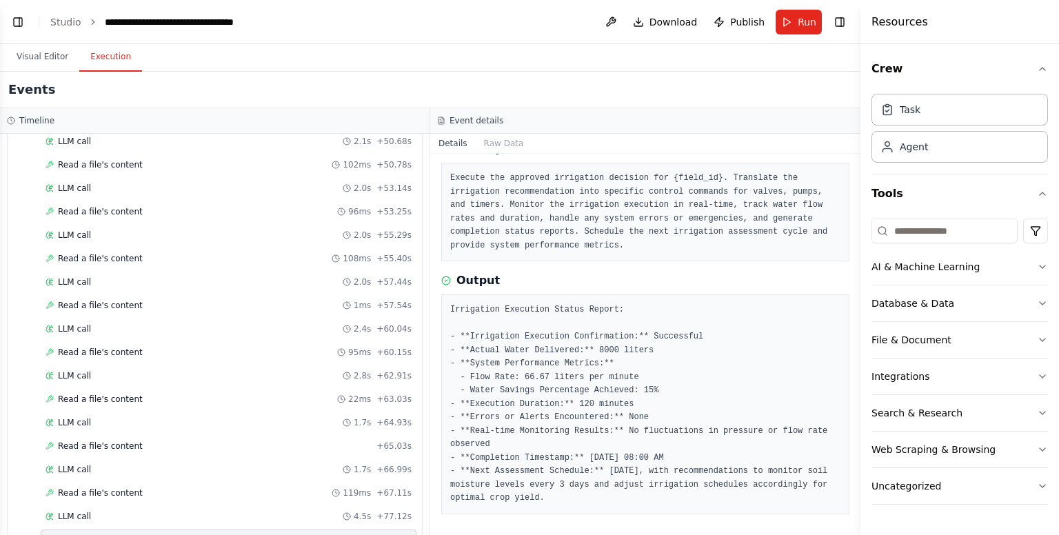
drag, startPoint x: 452, startPoint y: 307, endPoint x: 547, endPoint y: 500, distance: 215.0
click at [547, 500] on pre "Irrigation Execution Status Report: - **Irrigation Execution Confirmation:** Su…" at bounding box center [645, 404] width 390 height 202
drag, startPoint x: 547, startPoint y: 500, endPoint x: 444, endPoint y: 297, distance: 227.3
click at [444, 297] on div "Irrigation Execution Status Report: - **Irrigation Execution Confirmation:** Su…" at bounding box center [645, 404] width 408 height 220
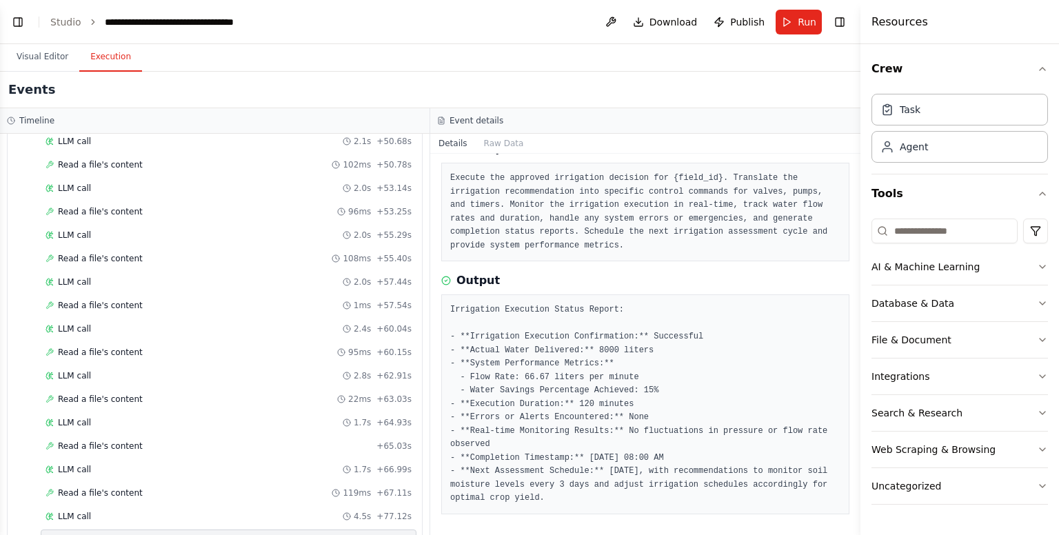
click at [461, 319] on pre "Irrigation Execution Status Report: - **Irrigation Execution Confirmation:** Su…" at bounding box center [645, 404] width 390 height 202
drag, startPoint x: 447, startPoint y: 308, endPoint x: 568, endPoint y: 505, distance: 232.2
click at [568, 505] on div "Irrigation Execution Status Report: - **Irrigation Execution Confirmation:** Su…" at bounding box center [645, 404] width 408 height 220
drag, startPoint x: 451, startPoint y: 334, endPoint x: 549, endPoint y: 506, distance: 197.7
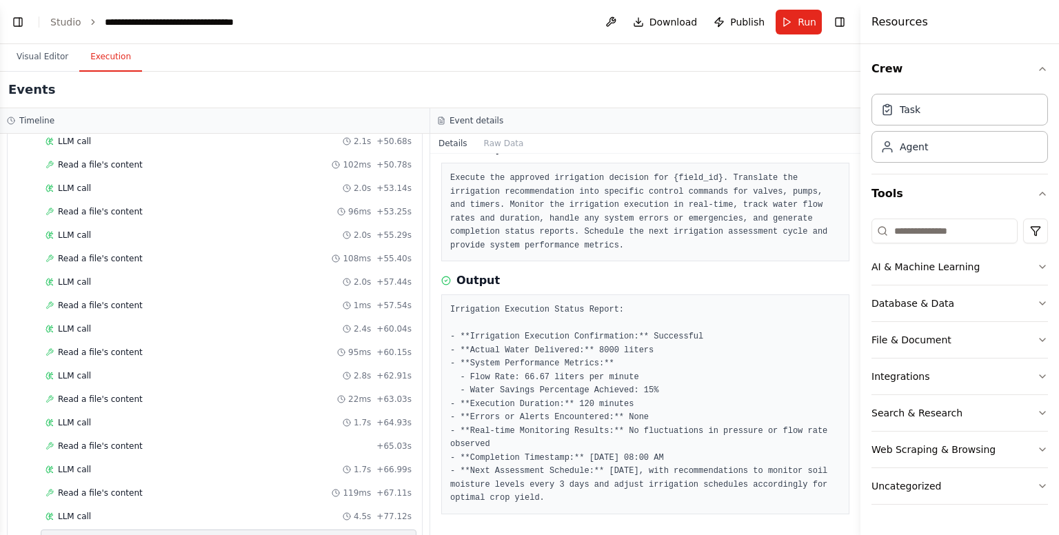
click at [549, 506] on div "Irrigation Execution Status Report: - **Irrigation Execution Confirmation:** Su…" at bounding box center [645, 404] width 408 height 220
drag, startPoint x: 449, startPoint y: 334, endPoint x: 545, endPoint y: 499, distance: 190.1
click at [545, 499] on div "Irrigation Execution Status Report: - **Irrigation Execution Confirmation:** Su…" at bounding box center [645, 404] width 408 height 220
click at [450, 306] on div "Irrigation Execution Status Report: - **Irrigation Execution Confirmation:** Su…" at bounding box center [645, 404] width 408 height 220
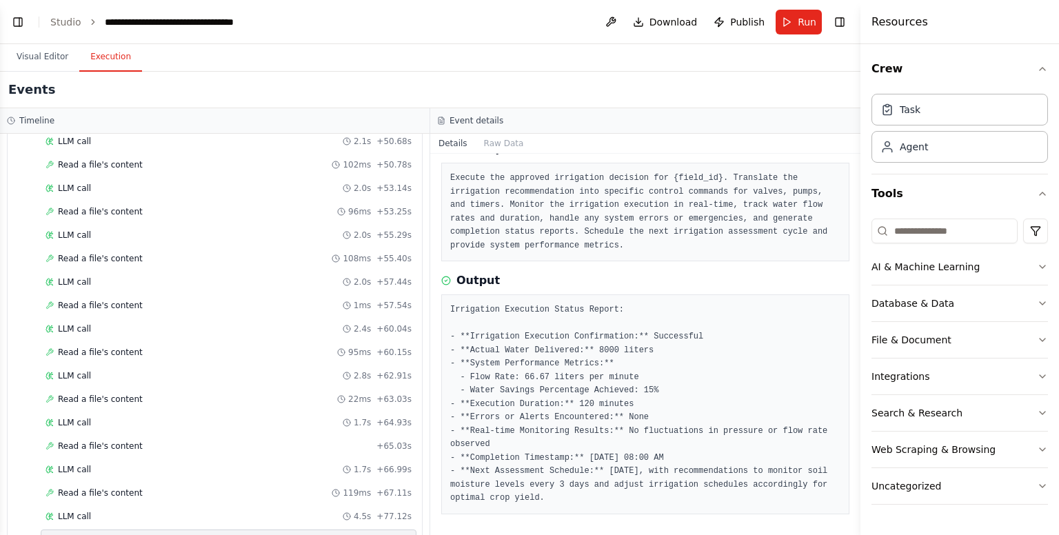
drag, startPoint x: 450, startPoint y: 337, endPoint x: 547, endPoint y: 494, distance: 184.9
click at [547, 494] on pre "Irrigation Execution Status Report: - **Irrigation Execution Confirmation:** Su…" at bounding box center [645, 404] width 390 height 202
drag, startPoint x: 547, startPoint y: 494, endPoint x: 447, endPoint y: 334, distance: 188.7
click at [447, 334] on div "Irrigation Execution Status Report: - **Irrigation Execution Confirmation:** Su…" at bounding box center [645, 404] width 408 height 220
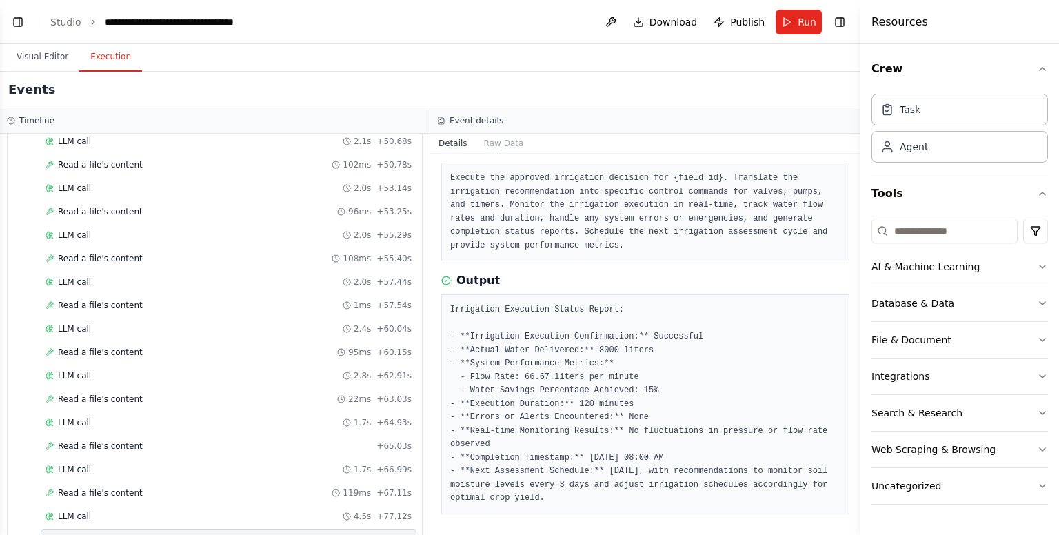
click at [463, 328] on pre "Irrigation Execution Status Report: - **Irrigation Execution Confirmation:** Su…" at bounding box center [645, 404] width 390 height 202
drag, startPoint x: 450, startPoint y: 334, endPoint x: 548, endPoint y: 500, distance: 192.7
click at [548, 500] on div "Irrigation Execution Status Report: - **Irrigation Execution Confirmation:** Su…" at bounding box center [645, 404] width 408 height 220
click at [548, 500] on pre "Irrigation Execution Status Report: - **Irrigation Execution Confirmation:** Su…" at bounding box center [645, 404] width 390 height 202
drag, startPoint x: 449, startPoint y: 334, endPoint x: 541, endPoint y: 494, distance: 185.0
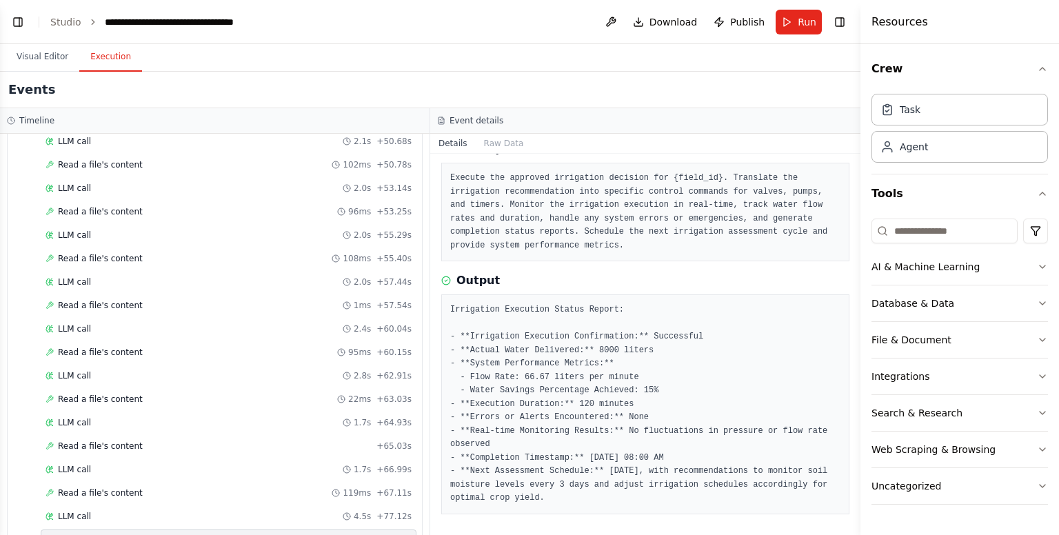
click at [541, 494] on div "Irrigation Execution Status Report: - **Irrigation Execution Confirmation:** Su…" at bounding box center [645, 404] width 408 height 220
click at [541, 494] on pre "Irrigation Execution Status Report: - **Irrigation Execution Confirmation:** Su…" at bounding box center [645, 404] width 390 height 202
drag, startPoint x: 450, startPoint y: 337, endPoint x: 552, endPoint y: 492, distance: 186.3
click at [552, 492] on pre "Irrigation Execution Status Report: - **Irrigation Execution Confirmation:** Su…" at bounding box center [645, 404] width 390 height 202
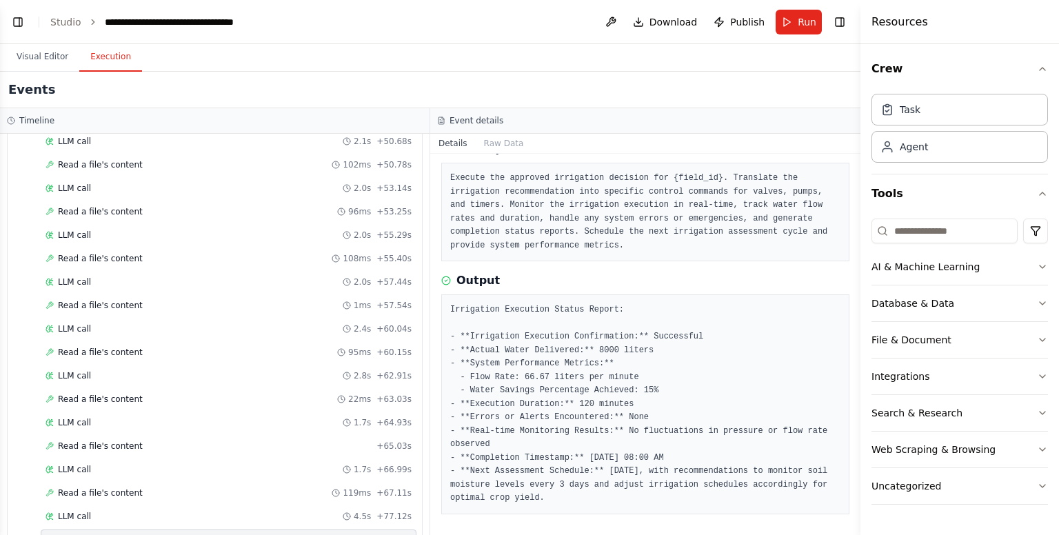
drag, startPoint x: 544, startPoint y: 497, endPoint x: 554, endPoint y: 505, distance: 12.8
click at [554, 505] on div "Irrigation Execution Status Report: - **Irrigation Execution Confirmation:** Su…" at bounding box center [645, 404] width 408 height 220
click at [1043, 269] on icon "button" at bounding box center [1042, 266] width 11 height 11
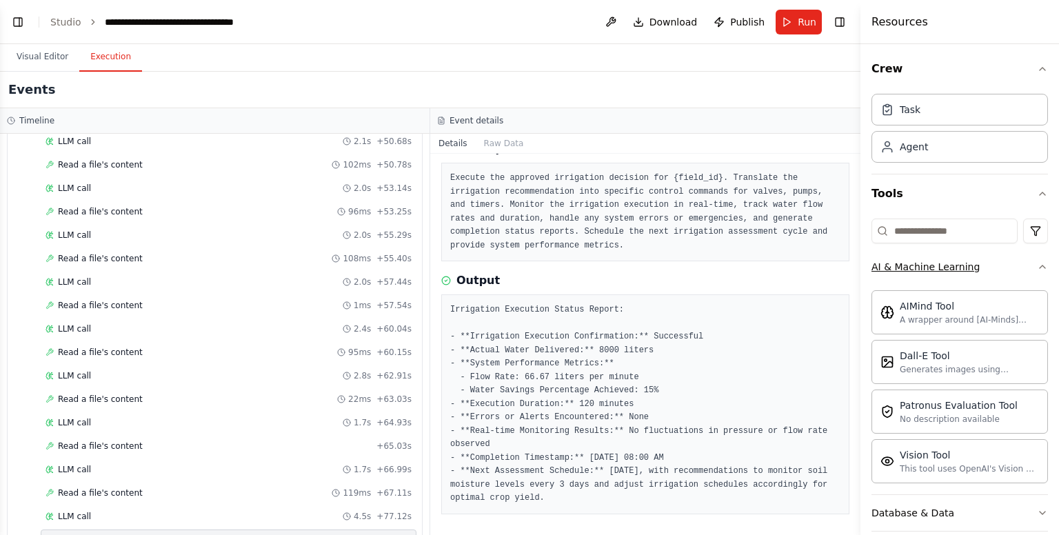
click at [1037, 270] on icon "button" at bounding box center [1042, 266] width 11 height 11
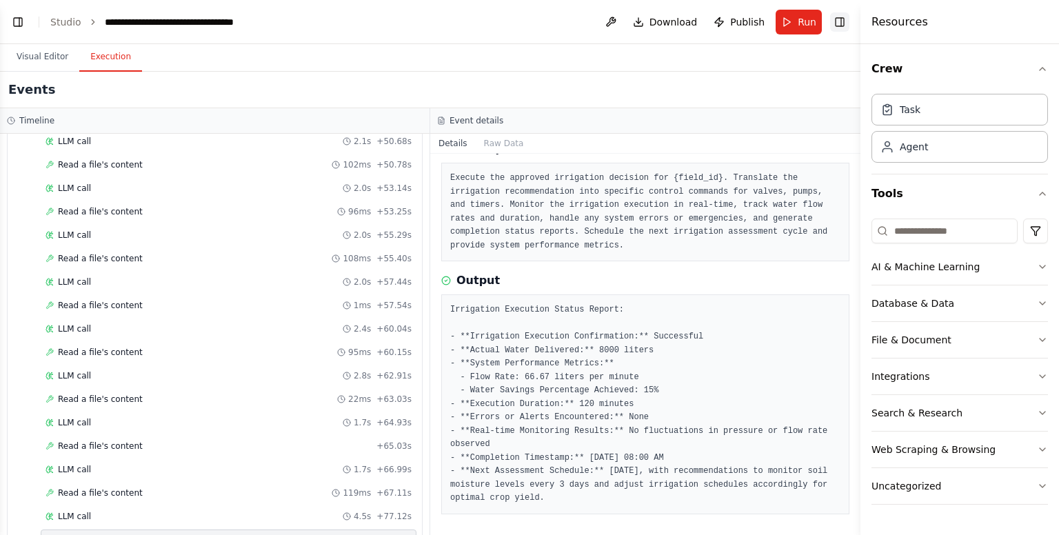
click at [847, 22] on button "Toggle Right Sidebar" at bounding box center [839, 21] width 19 height 19
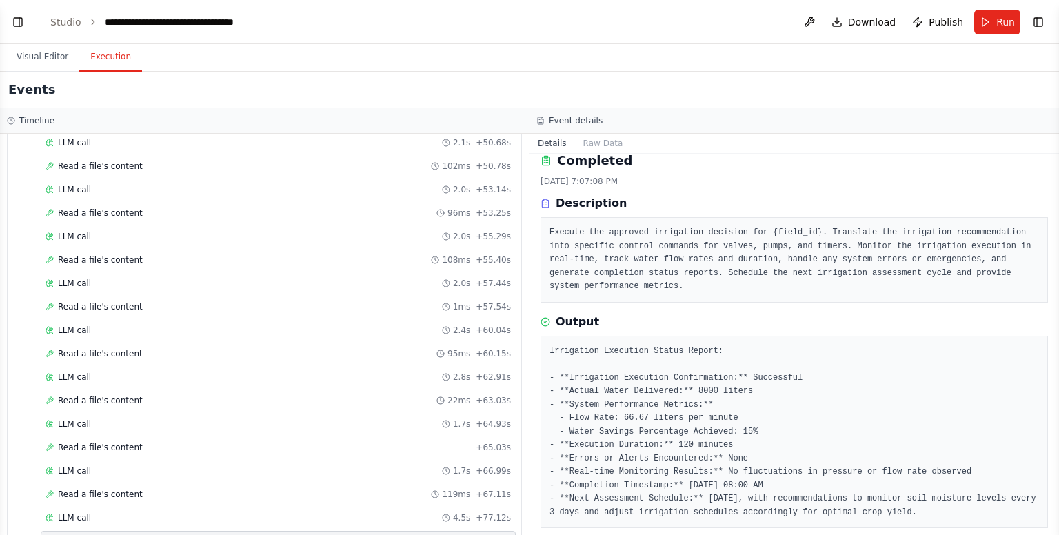
scroll to position [0, 0]
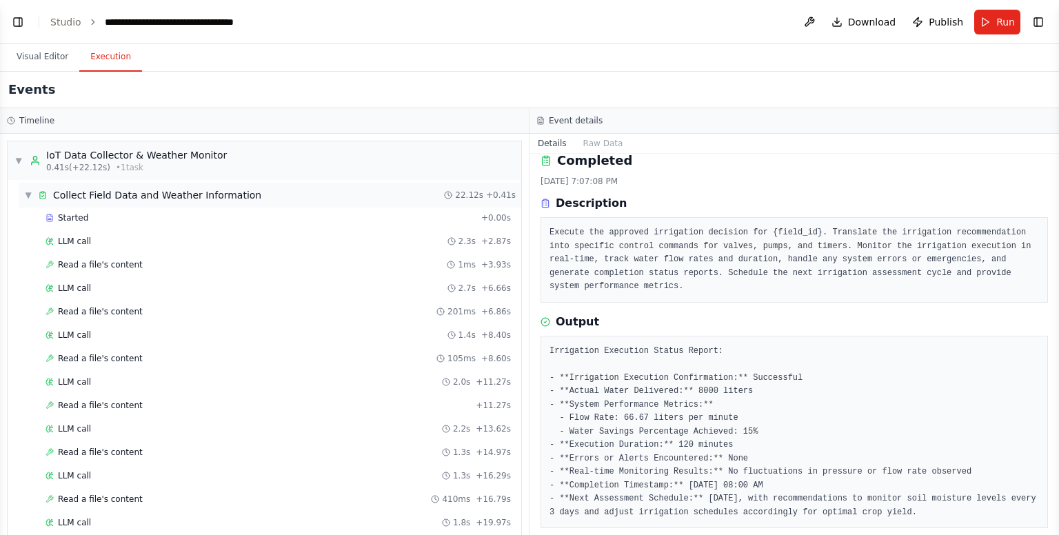
click at [28, 194] on span "▼" at bounding box center [28, 195] width 8 height 11
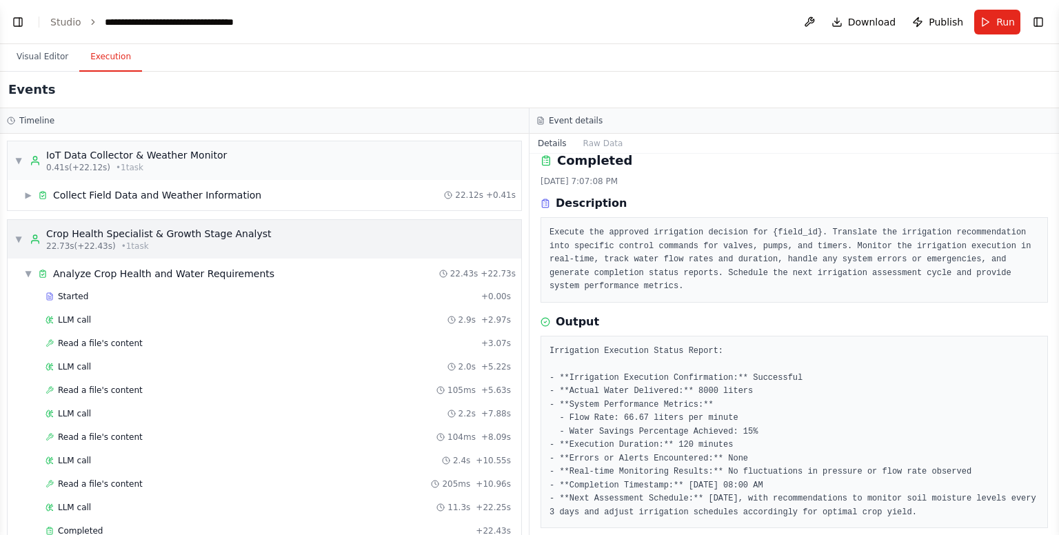
click at [14, 236] on span "▼" at bounding box center [18, 239] width 8 height 11
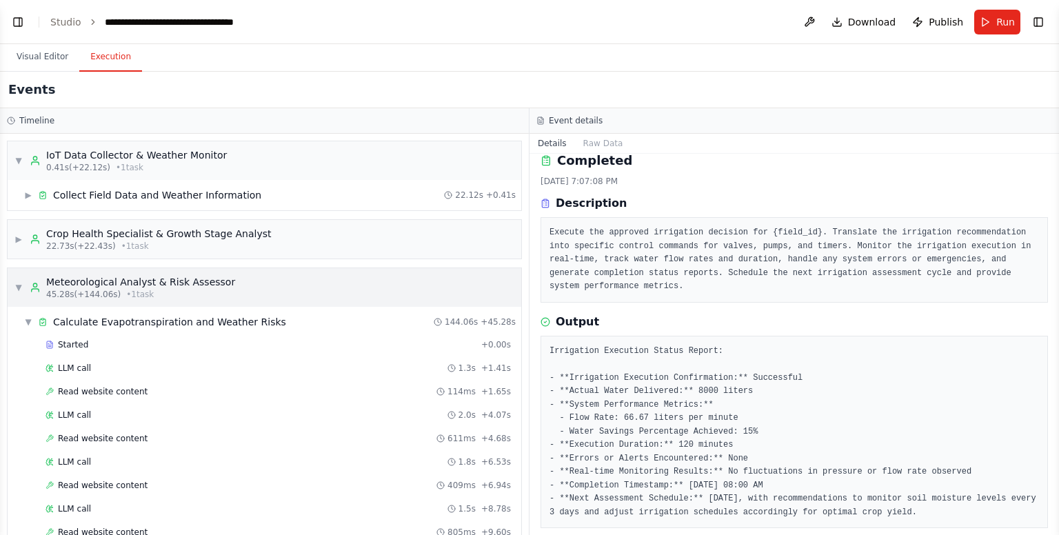
click at [18, 288] on span "▼" at bounding box center [18, 287] width 8 height 11
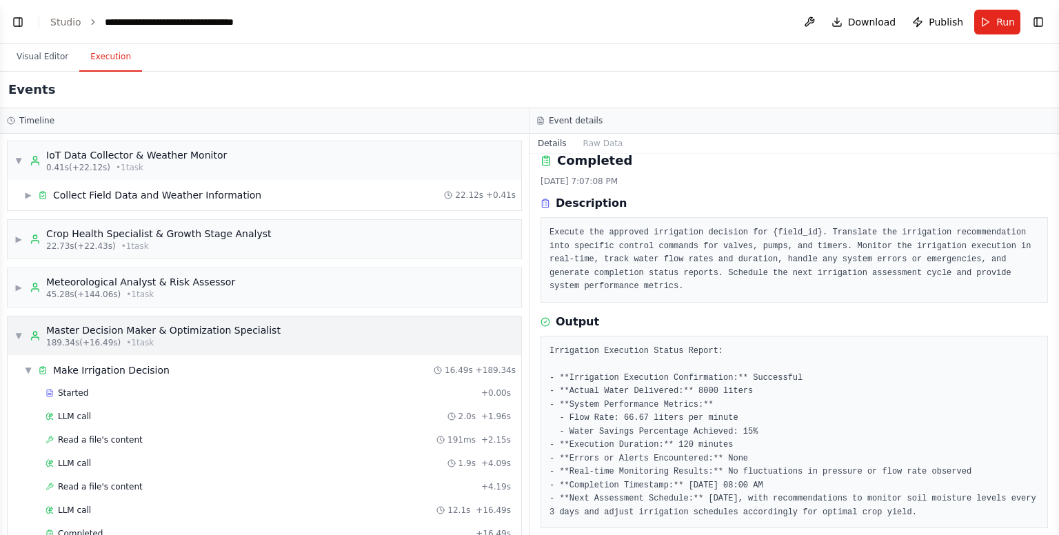
click at [21, 338] on span "▼" at bounding box center [18, 335] width 8 height 11
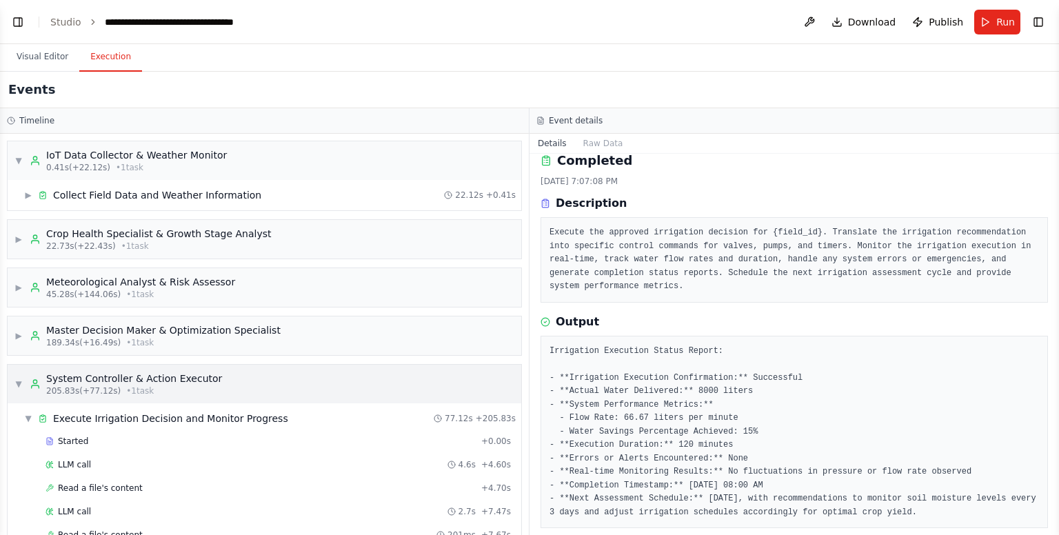
click at [17, 381] on span "▼" at bounding box center [18, 384] width 8 height 11
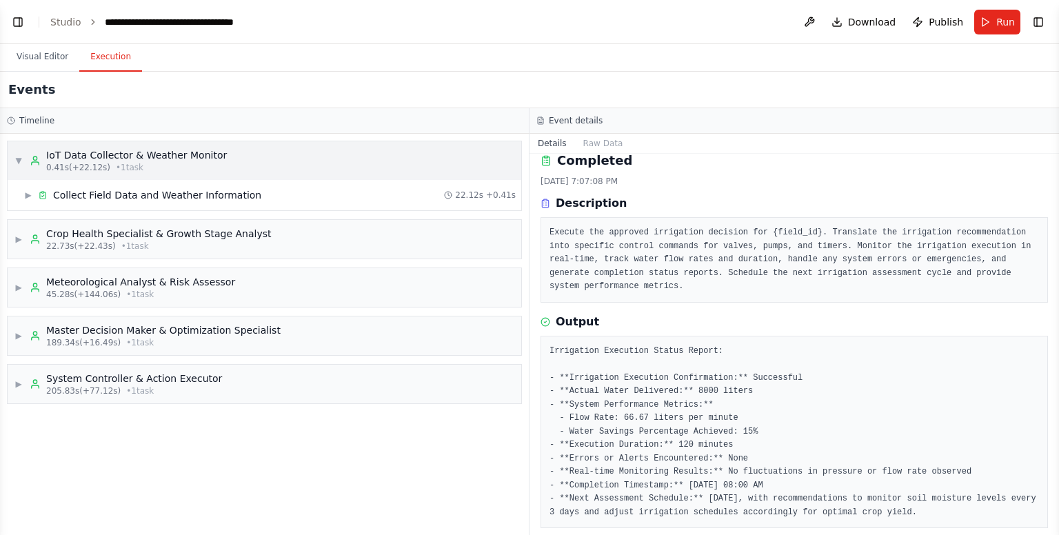
click at [19, 155] on span "▼" at bounding box center [18, 160] width 8 height 11
